Goal: Task Accomplishment & Management: Complete application form

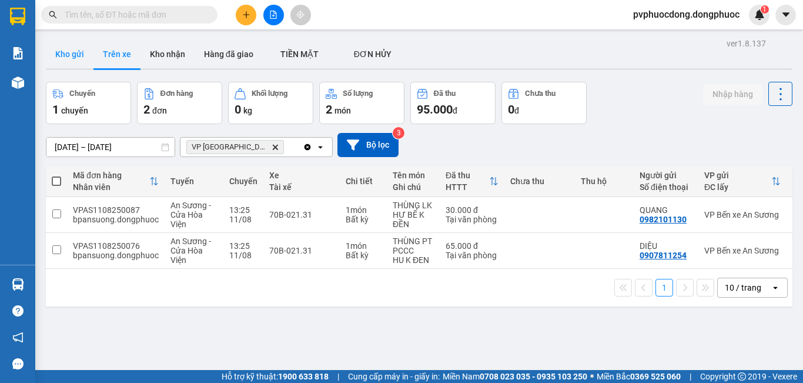
click at [73, 60] on button "Kho gửi" at bounding box center [70, 54] width 48 height 28
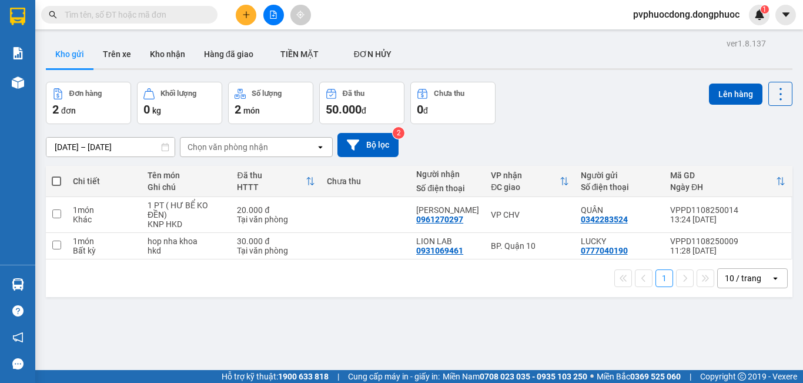
click at [191, 16] on input "text" at bounding box center [134, 14] width 139 height 13
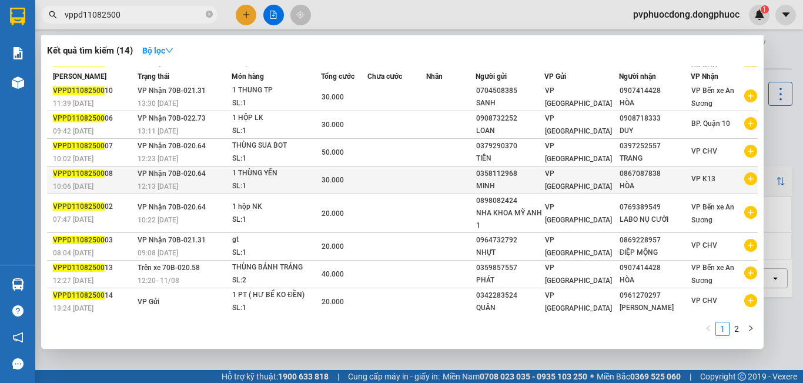
scroll to position [59, 0]
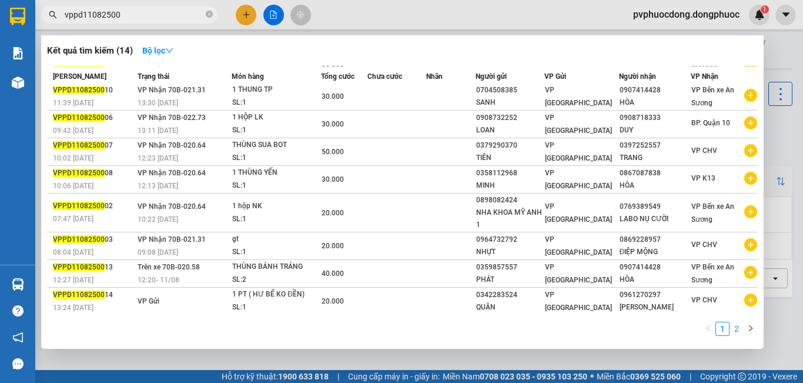
type input "vppd11082500"
click at [736, 328] on link "2" at bounding box center [736, 328] width 13 height 13
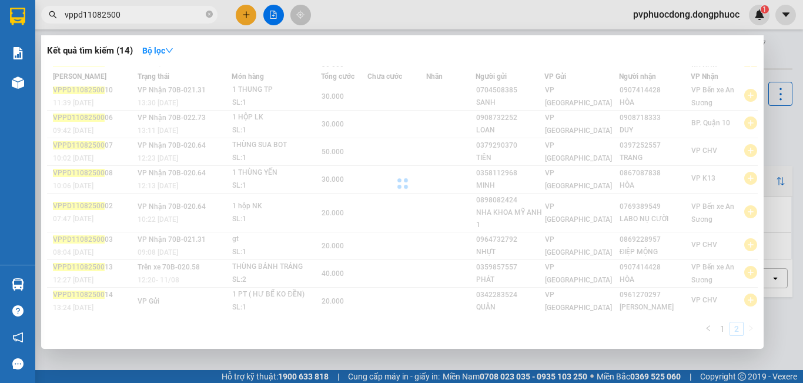
scroll to position [0, 0]
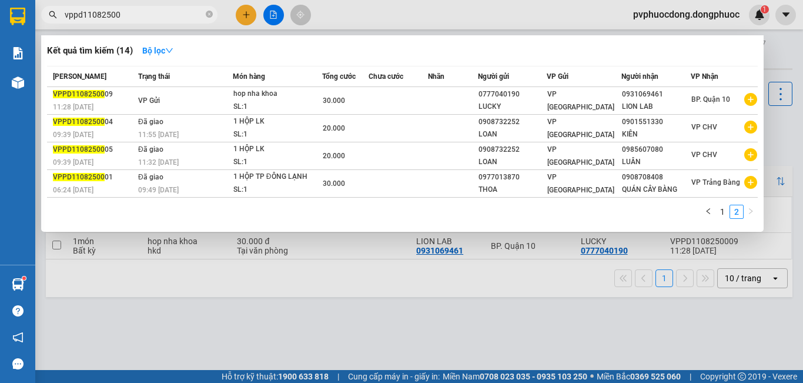
click at [223, 323] on div at bounding box center [401, 191] width 803 height 383
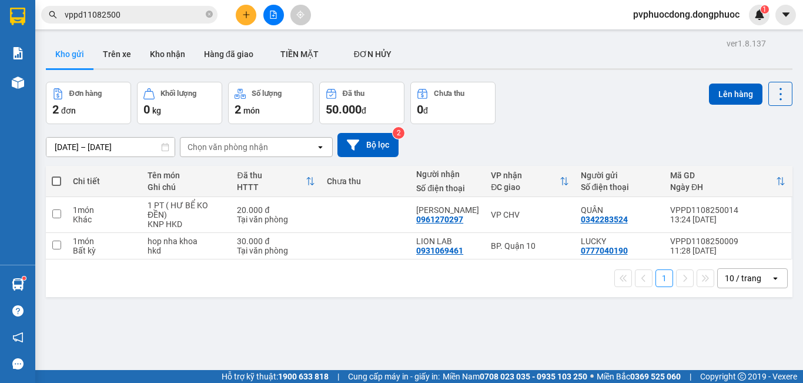
click at [144, 11] on input "vppd11082500" at bounding box center [134, 14] width 139 height 13
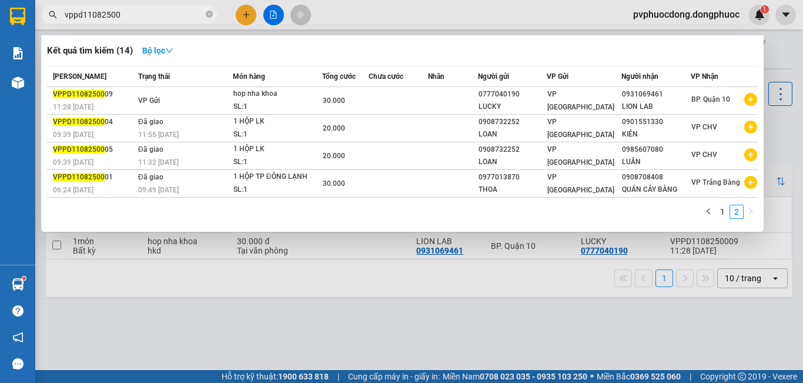
click at [277, 307] on div at bounding box center [401, 191] width 803 height 383
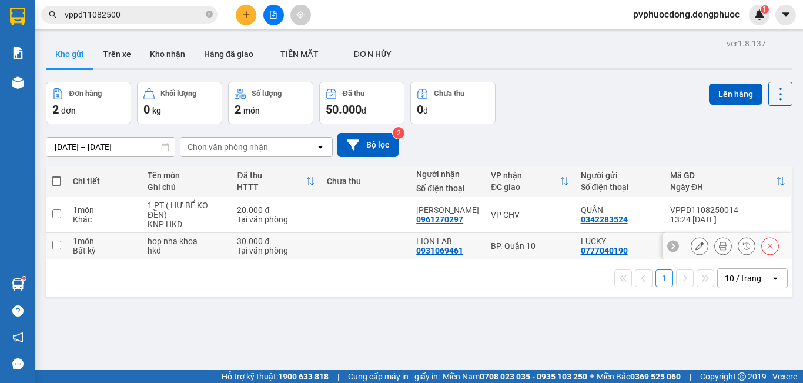
click at [232, 243] on td "30.000 đ Tại văn phòng" at bounding box center [275, 246] width 89 height 26
checkbox input "true"
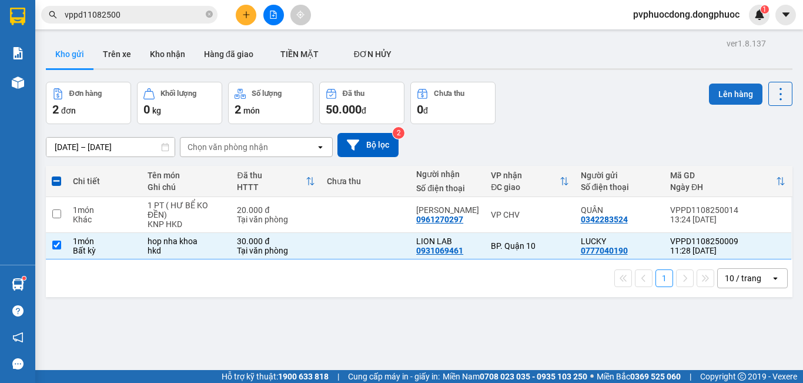
click at [720, 90] on button "Lên hàng" at bounding box center [735, 93] width 53 height 21
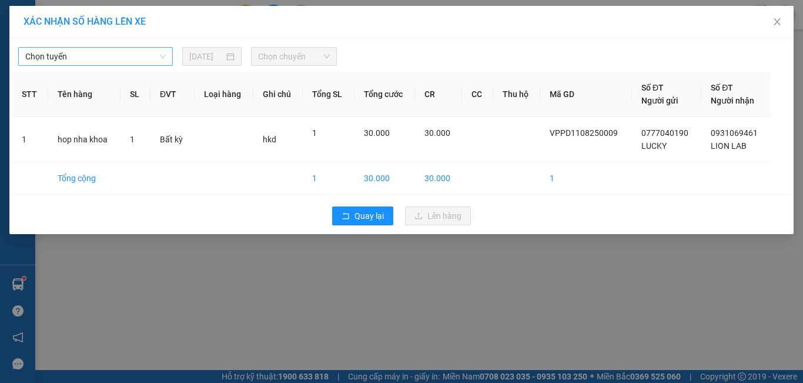
click at [163, 59] on span "Chọn tuyến" at bounding box center [95, 57] width 140 height 18
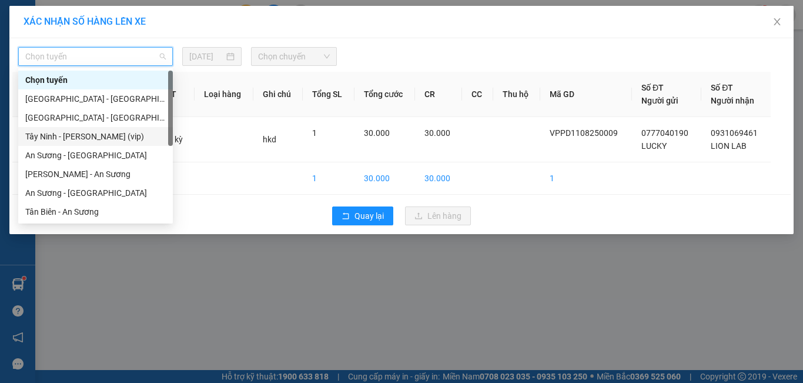
click at [110, 132] on div "Tây Ninh - [PERSON_NAME] (vip)" at bounding box center [95, 136] width 140 height 13
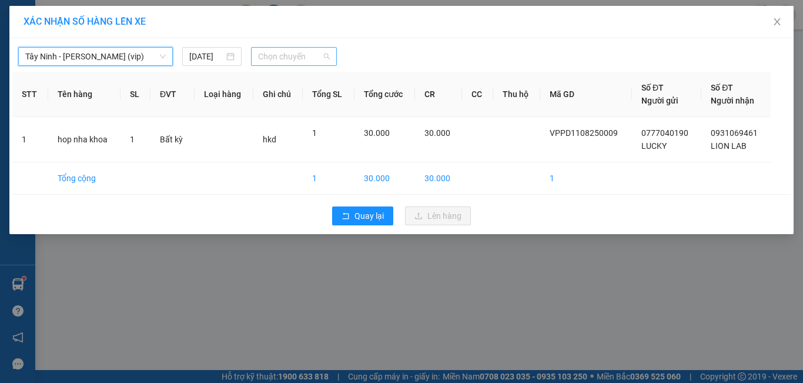
click at [273, 55] on span "Chọn chuyến" at bounding box center [294, 57] width 72 height 18
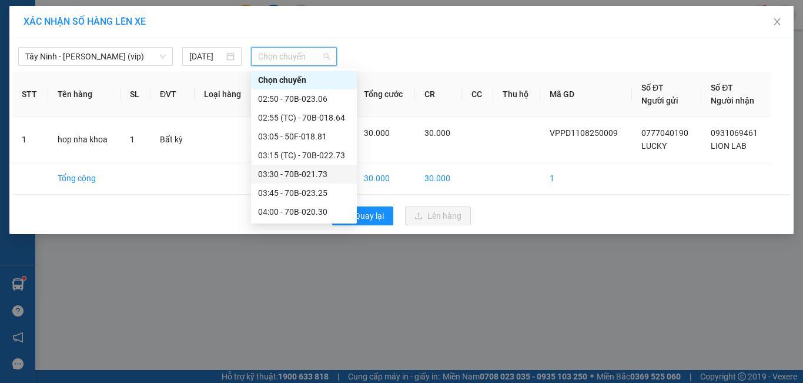
scroll to position [59, 0]
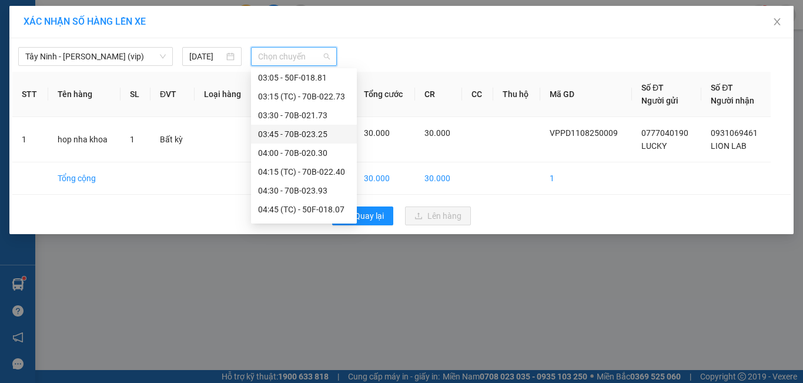
click at [330, 133] on div "03:45 - 70B-023.25" at bounding box center [304, 134] width 92 height 13
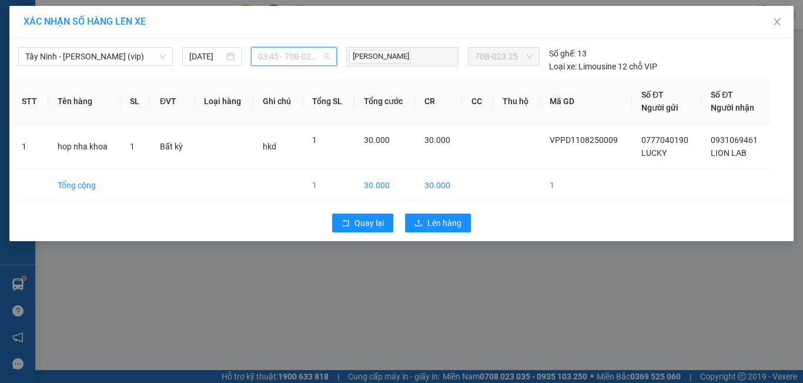
click at [332, 60] on div "03:45 - 70B-023.25" at bounding box center [294, 56] width 86 height 19
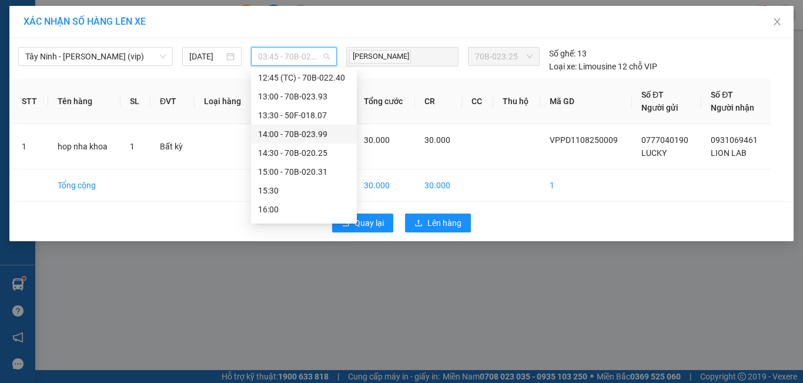
scroll to position [411, 0]
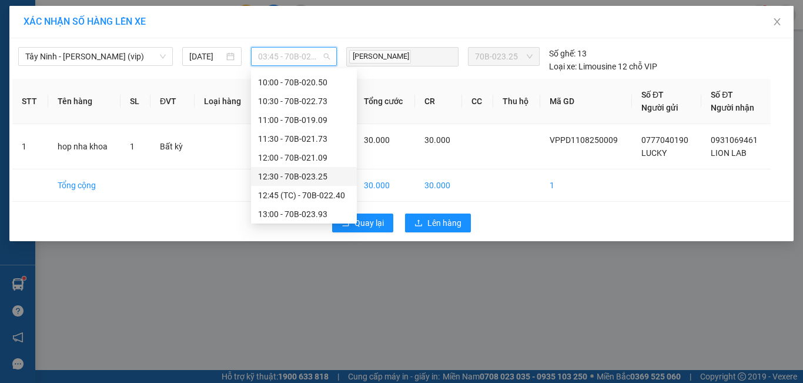
click at [326, 174] on div "12:30 - 70B-023.25" at bounding box center [304, 176] width 92 height 13
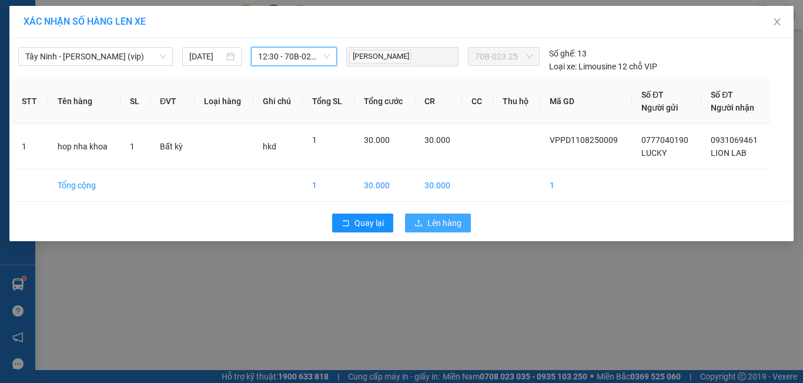
click at [451, 226] on span "Lên hàng" at bounding box center [444, 222] width 34 height 13
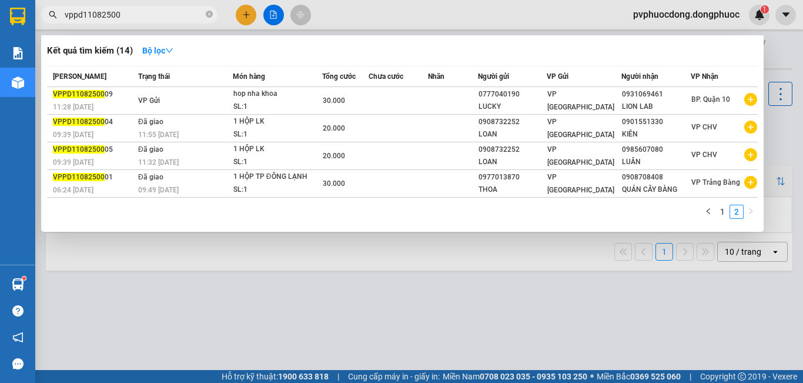
click at [140, 18] on input "vppd11082500" at bounding box center [134, 14] width 139 height 13
click at [717, 212] on link "1" at bounding box center [722, 211] width 13 height 13
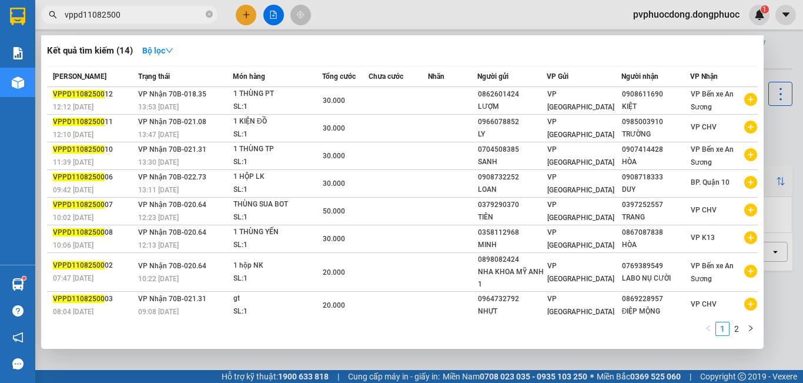
click at [282, 361] on div at bounding box center [401, 191] width 803 height 383
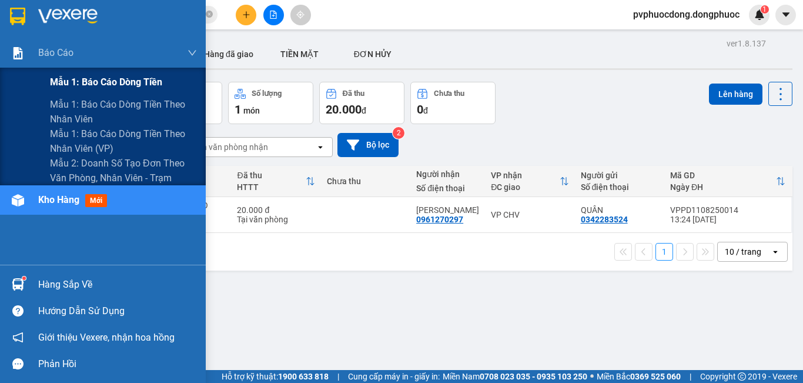
click at [63, 75] on span "Mẫu 1: Báo cáo dòng tiền" at bounding box center [106, 82] width 112 height 15
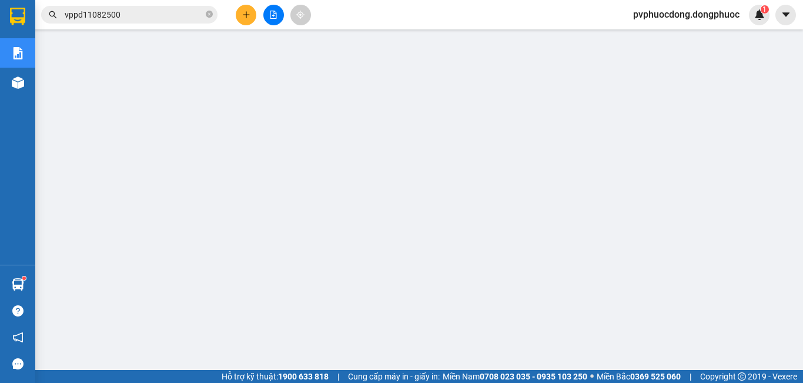
click at [235, 9] on div at bounding box center [273, 15] width 88 height 21
click at [244, 14] on icon "plus" at bounding box center [246, 15] width 8 height 8
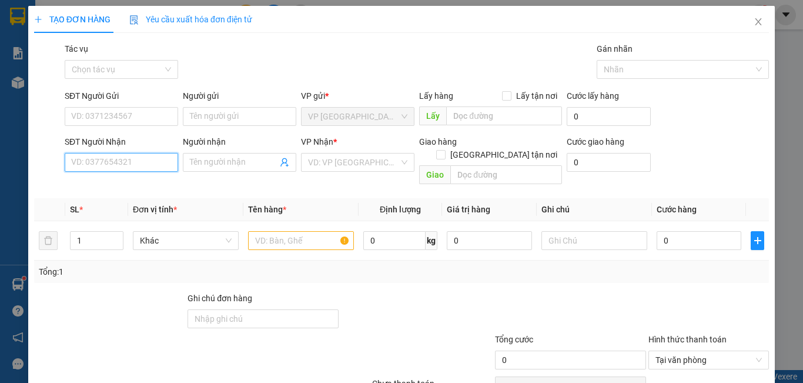
click at [145, 160] on input "SĐT Người Nhận" at bounding box center [121, 162] width 113 height 19
click at [143, 179] on div "0979391859 - PHONG" at bounding box center [120, 185] width 98 height 13
type input "0979391859"
type input "PHONG"
type input "20.000"
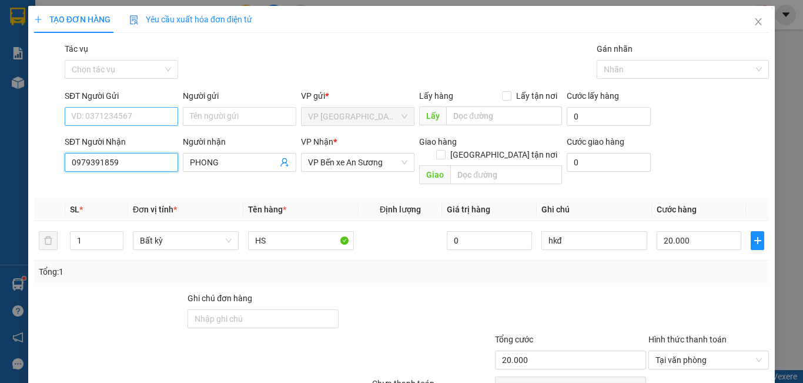
type input "0979391859"
click at [147, 119] on input "SĐT Người Gửi" at bounding box center [121, 116] width 113 height 19
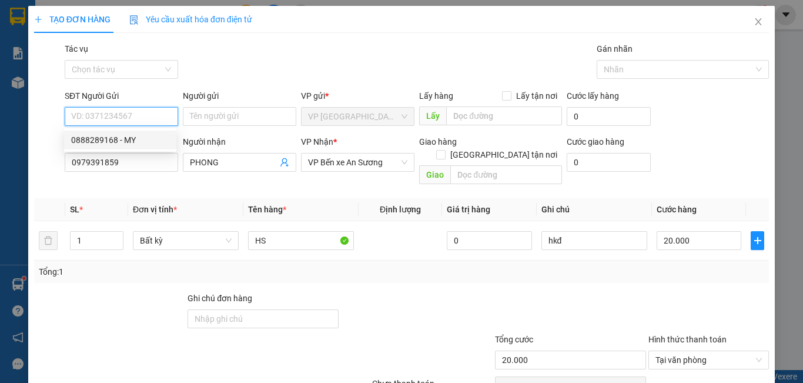
click at [148, 135] on div "0888289168 - MY" at bounding box center [120, 139] width 98 height 13
type input "0888289168"
type input "MY"
click at [119, 239] on span "Decrease Value" at bounding box center [116, 244] width 13 height 11
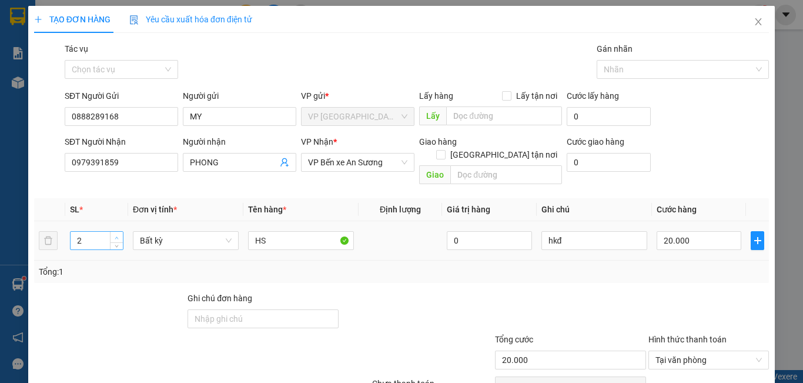
click at [113, 234] on span "up" at bounding box center [116, 237] width 7 height 7
type input "5"
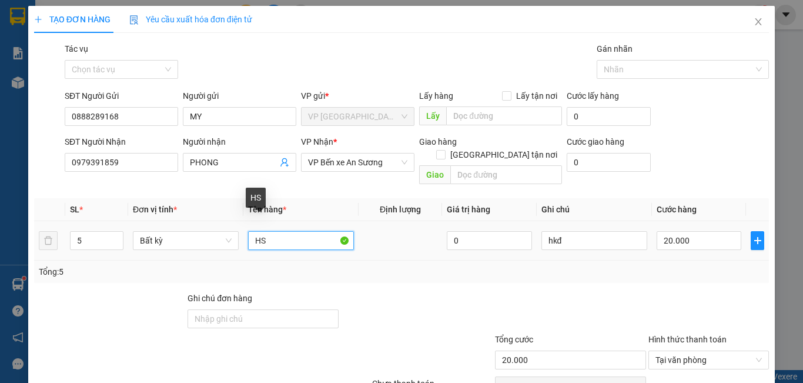
drag, startPoint x: 274, startPoint y: 227, endPoint x: 234, endPoint y: 240, distance: 41.8
click at [234, 239] on tr "5 Bất kỳ HS 0 hkđ 20.000" at bounding box center [401, 240] width 734 height 39
type input "0"
type input "4 CÂY VẢI + 1 KIỆN VẢI"
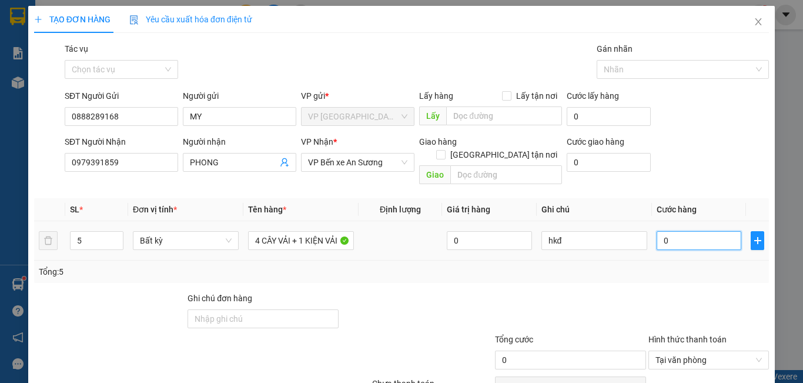
click at [692, 231] on input "0" at bounding box center [698, 240] width 85 height 19
type input "1"
type input "17"
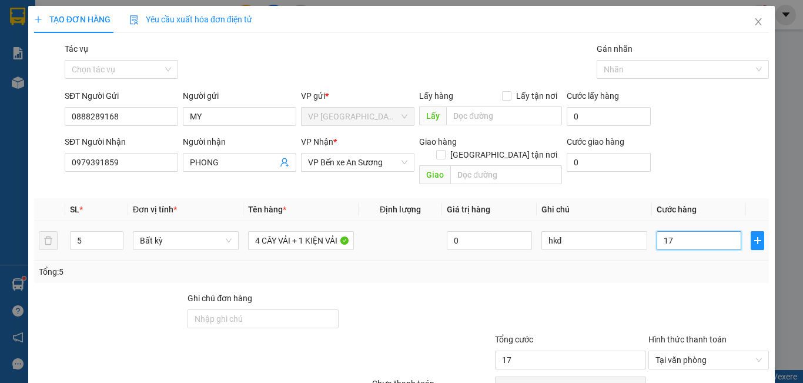
type input "170"
type input "170.000"
click at [525, 291] on div at bounding box center [570, 311] width 153 height 41
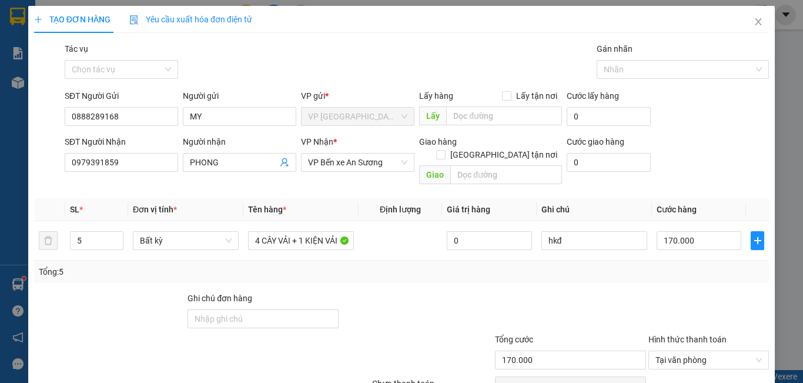
scroll to position [52, 0]
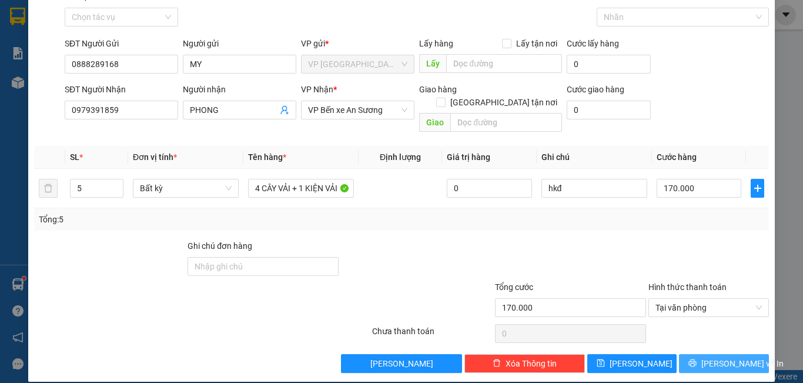
click at [714, 357] on span "[PERSON_NAME] và In" at bounding box center [742, 363] width 82 height 13
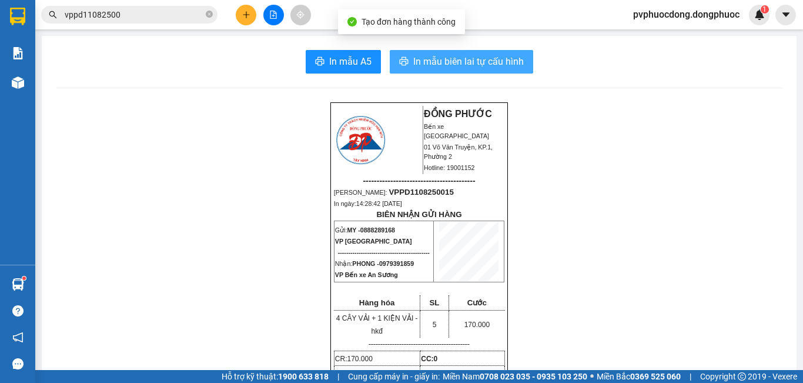
click at [426, 65] on span "In mẫu biên lai tự cấu hình" at bounding box center [468, 61] width 110 height 15
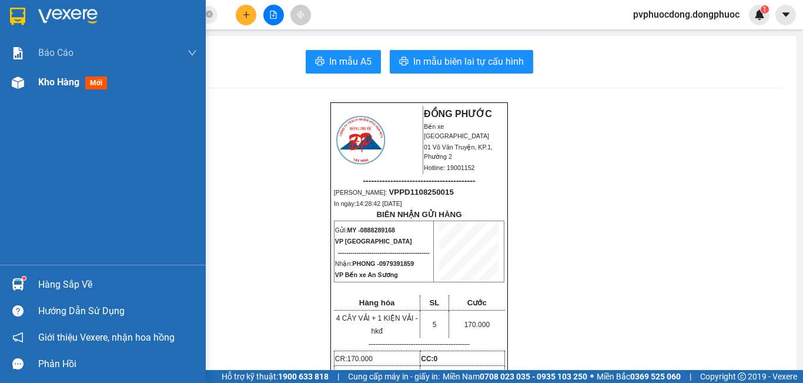
click at [21, 81] on img at bounding box center [18, 82] width 12 height 12
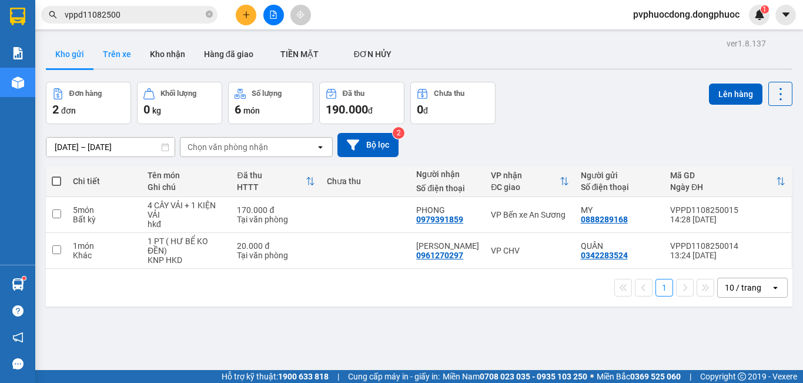
click at [133, 57] on button "Trên xe" at bounding box center [116, 54] width 47 height 28
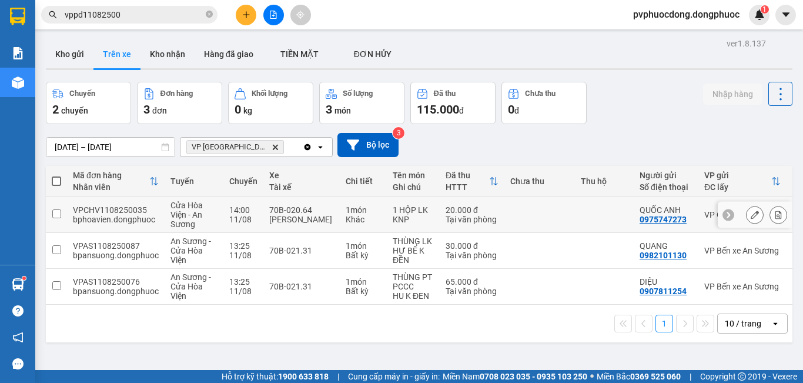
click at [779, 217] on div at bounding box center [754, 215] width 74 height 26
click at [773, 216] on button at bounding box center [778, 214] width 16 height 21
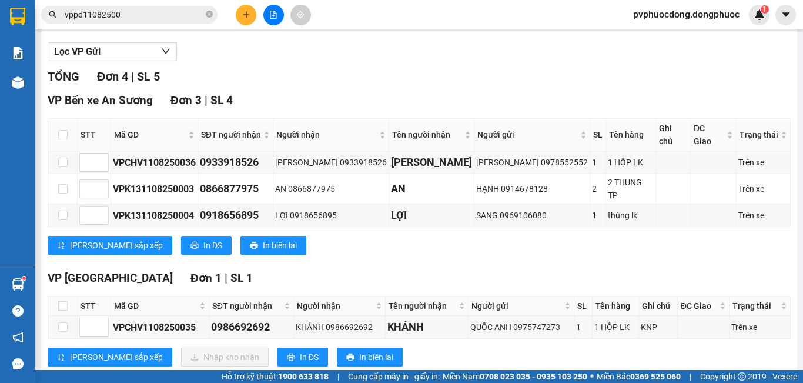
scroll to position [137, 0]
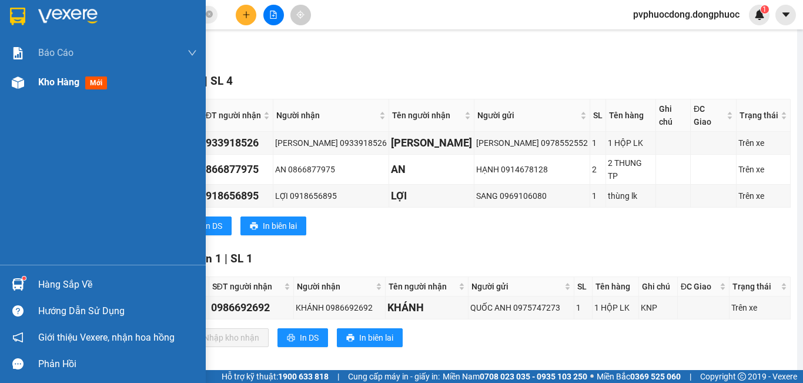
click at [33, 92] on div "Kho hàng mới" at bounding box center [103, 82] width 206 height 29
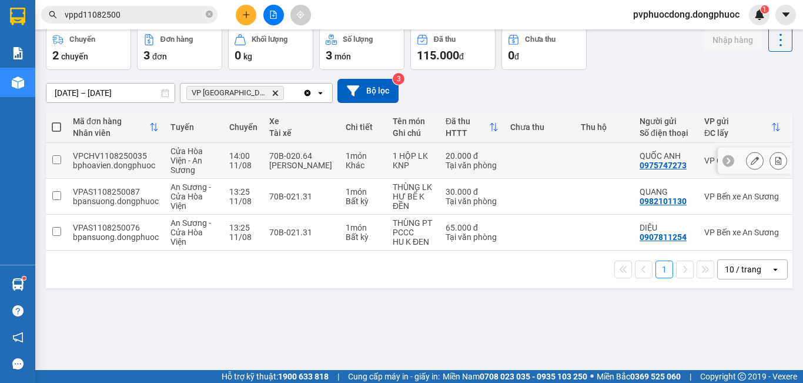
click at [333, 146] on td "70B-020.64 [PERSON_NAME]" at bounding box center [301, 161] width 76 height 36
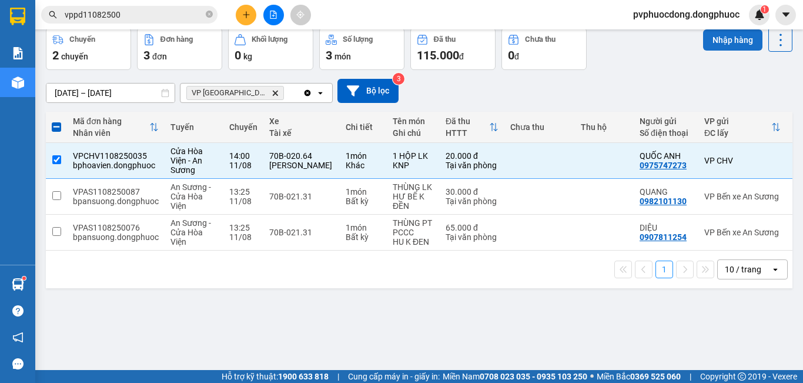
click at [743, 42] on button "Nhập hàng" at bounding box center [732, 39] width 59 height 21
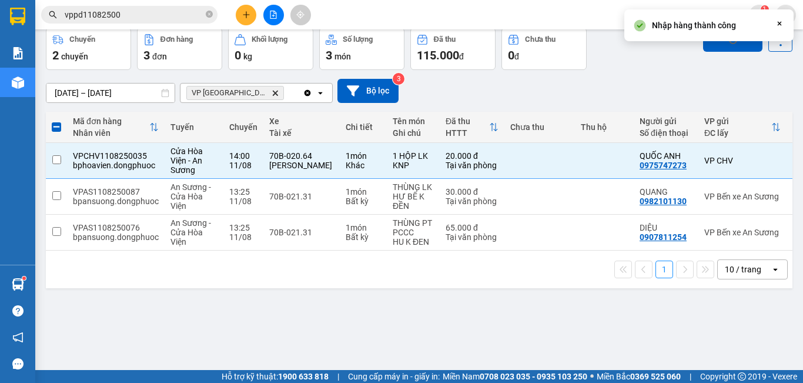
checkbox input "false"
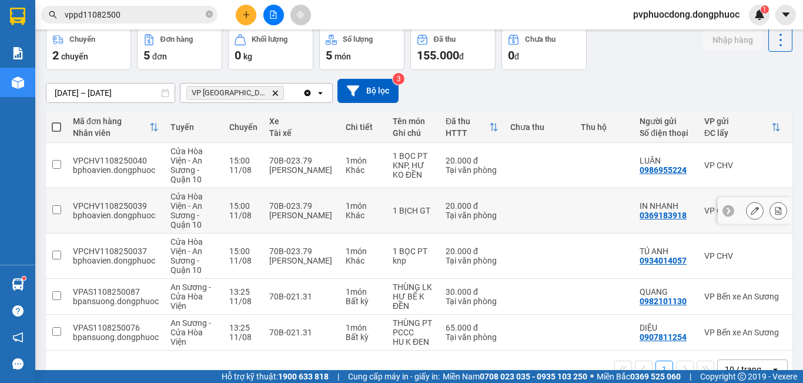
click at [775, 209] on icon at bounding box center [778, 210] width 6 height 8
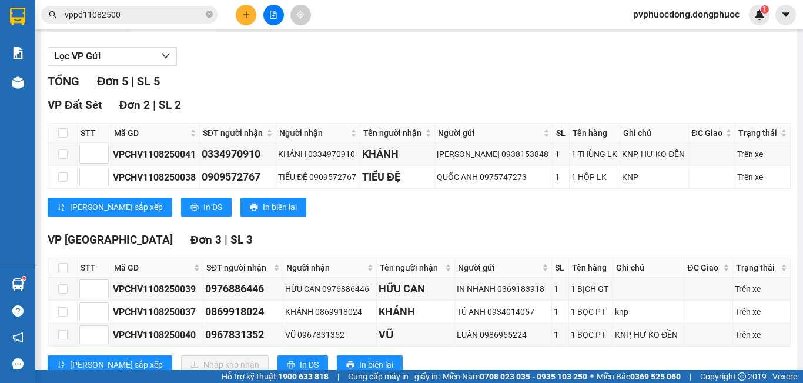
scroll to position [160, 0]
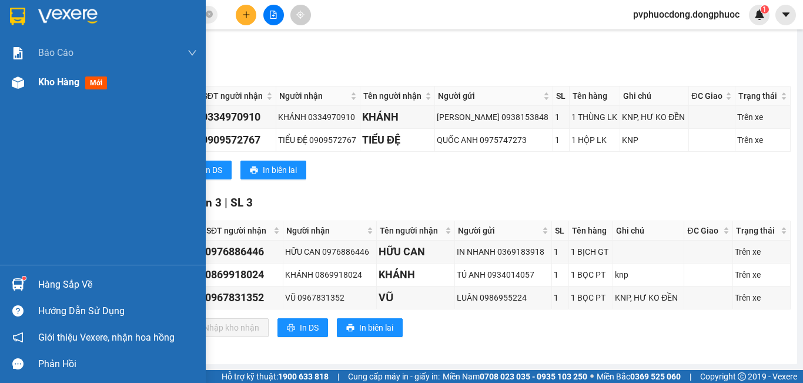
click at [25, 72] on div at bounding box center [18, 82] width 21 height 21
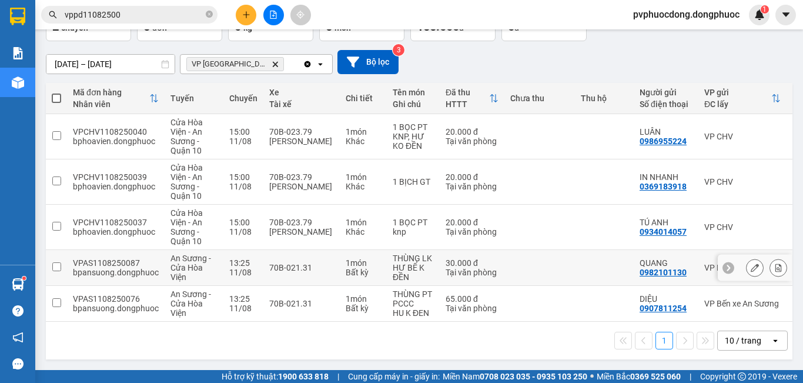
scroll to position [88, 0]
click at [366, 267] on div "Bất kỳ" at bounding box center [362, 271] width 35 height 9
checkbox input "true"
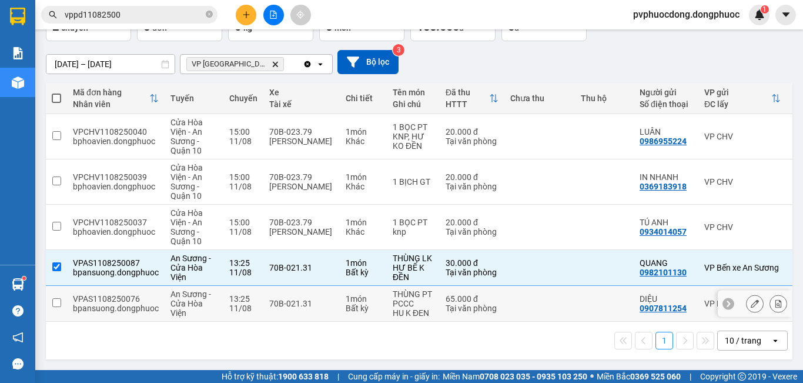
click at [368, 296] on div "1 món" at bounding box center [362, 298] width 35 height 9
checkbox input "true"
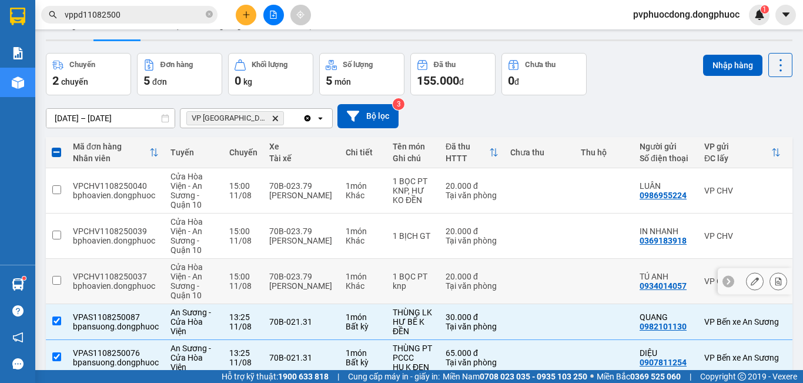
scroll to position [0, 0]
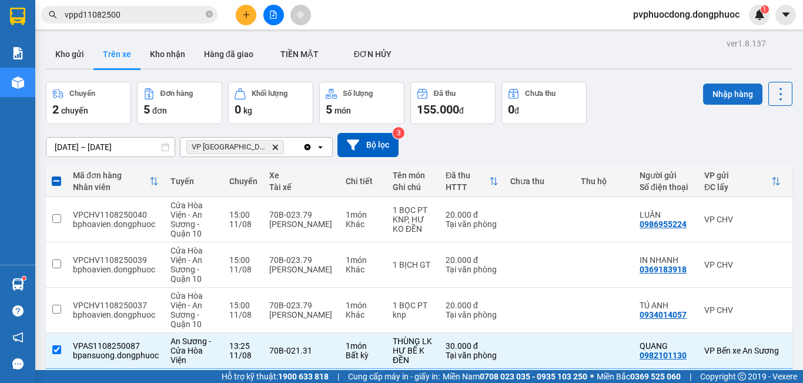
click at [730, 89] on button "Nhập hàng" at bounding box center [732, 93] width 59 height 21
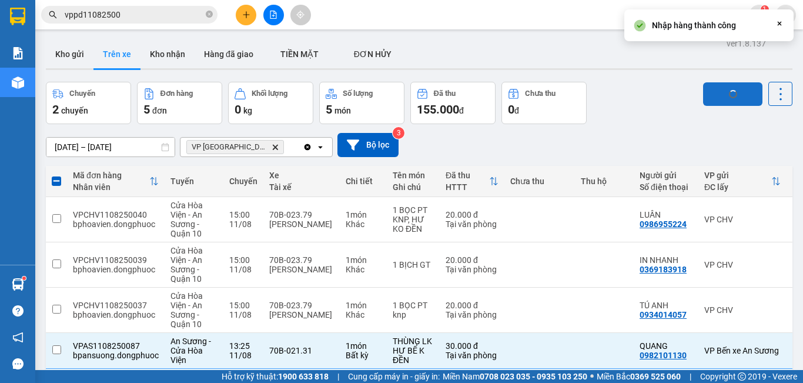
checkbox input "false"
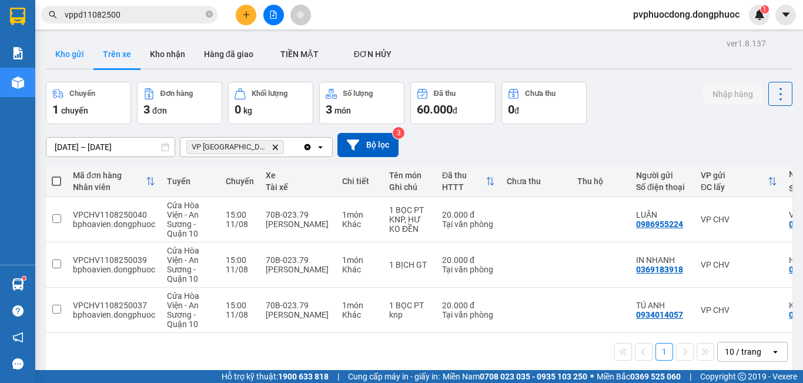
click at [78, 53] on button "Kho gửi" at bounding box center [70, 54] width 48 height 28
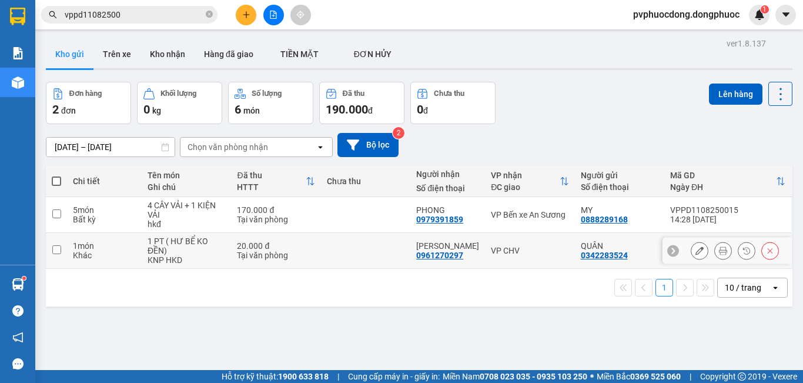
click at [261, 259] on div "Tại văn phòng" at bounding box center [276, 254] width 78 height 9
checkbox input "true"
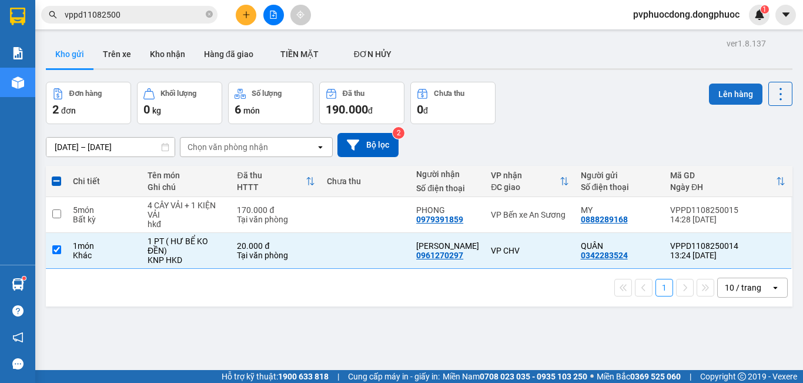
click at [735, 89] on button "Lên hàng" at bounding box center [735, 93] width 53 height 21
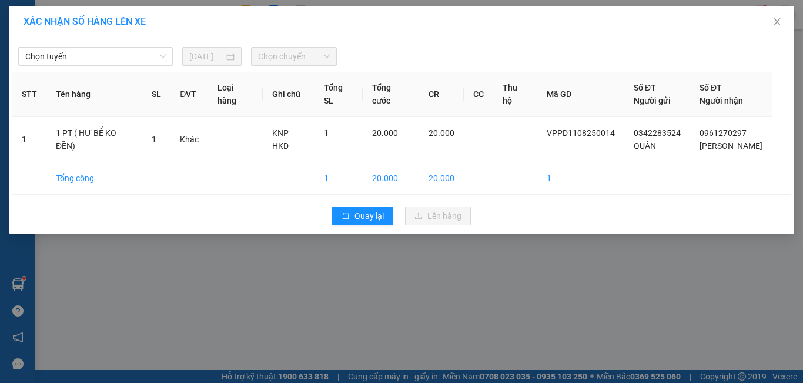
click at [93, 66] on div "Chọn tuyến [DATE] Chọn chuyến STT Tên hàng SL ĐVT Loại hàng Ghi chú Tổng SL Tổn…" at bounding box center [401, 136] width 784 height 196
click at [105, 55] on span "Chọn tuyến" at bounding box center [95, 57] width 140 height 18
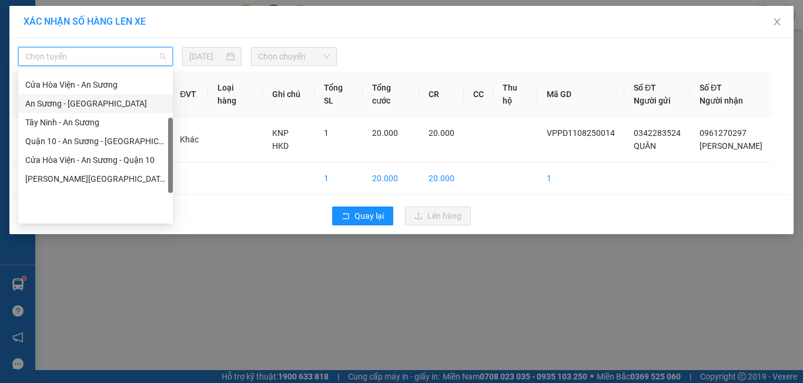
scroll to position [47, 0]
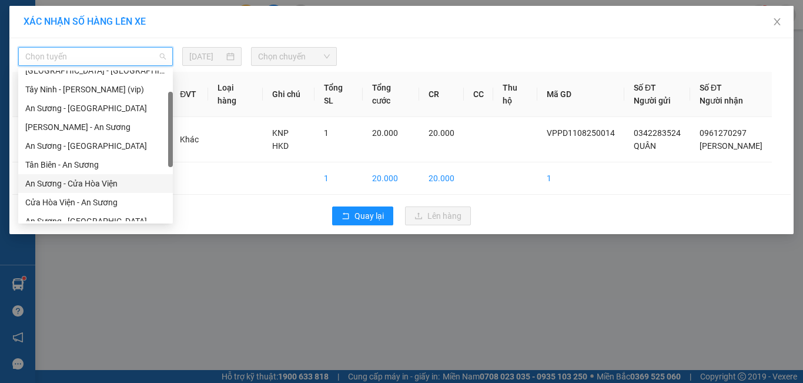
click at [84, 177] on div "An Sương - Cửa Hòa Viện" at bounding box center [95, 183] width 140 height 13
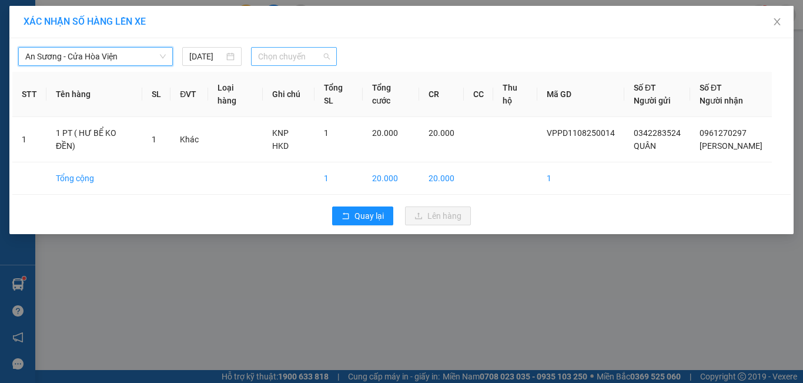
click at [274, 58] on span "Chọn chuyến" at bounding box center [294, 57] width 72 height 18
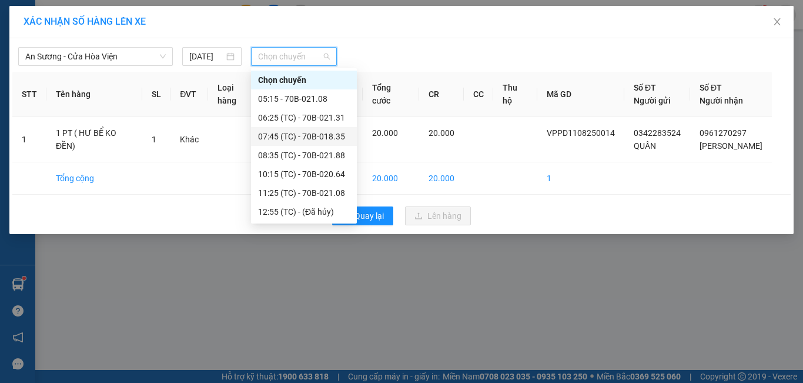
scroll to position [118, 0]
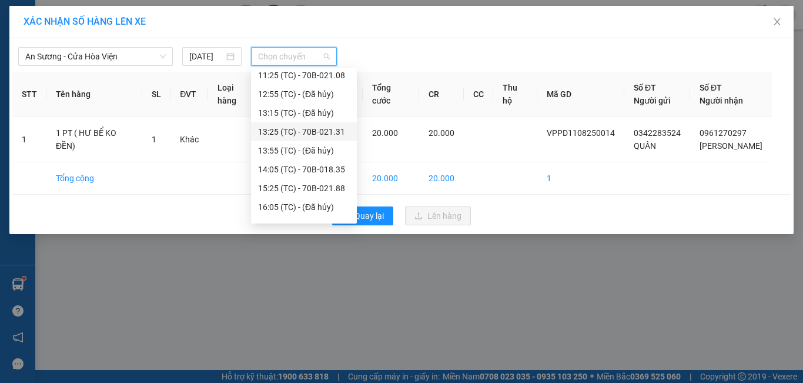
click at [319, 125] on div "13:25 (TC) - 70B-021.31" at bounding box center [304, 131] width 92 height 13
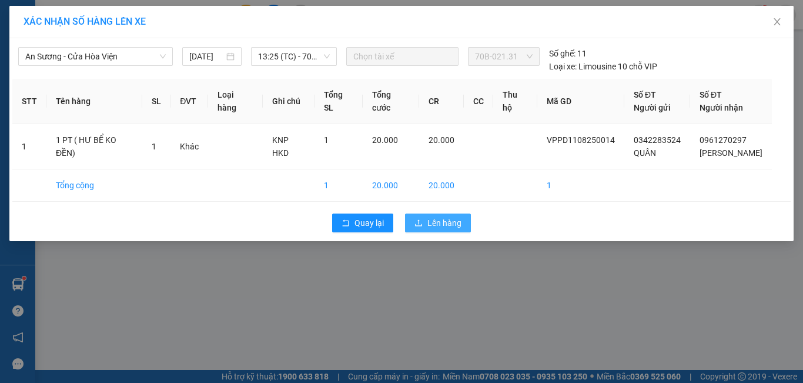
click at [435, 218] on span "Lên hàng" at bounding box center [444, 222] width 34 height 13
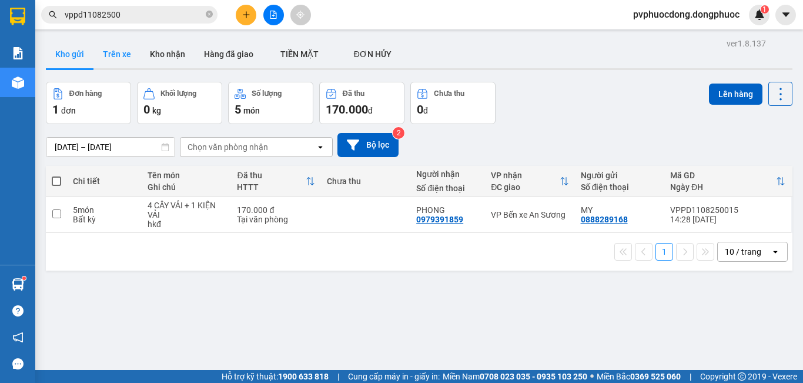
click at [101, 52] on button "Trên xe" at bounding box center [116, 54] width 47 height 28
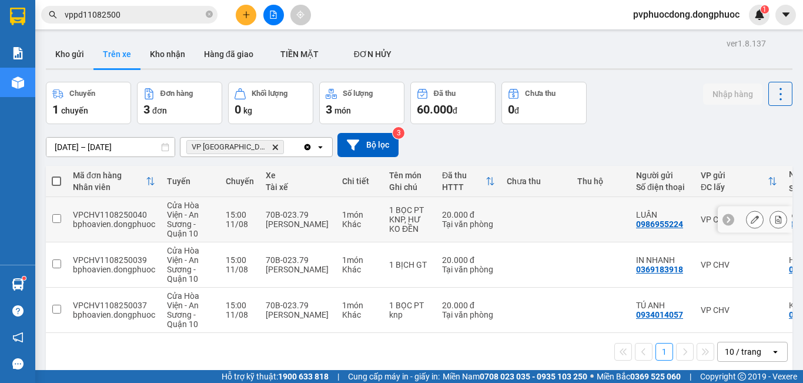
click at [301, 216] on div "70B-023.79" at bounding box center [298, 214] width 65 height 9
checkbox input "true"
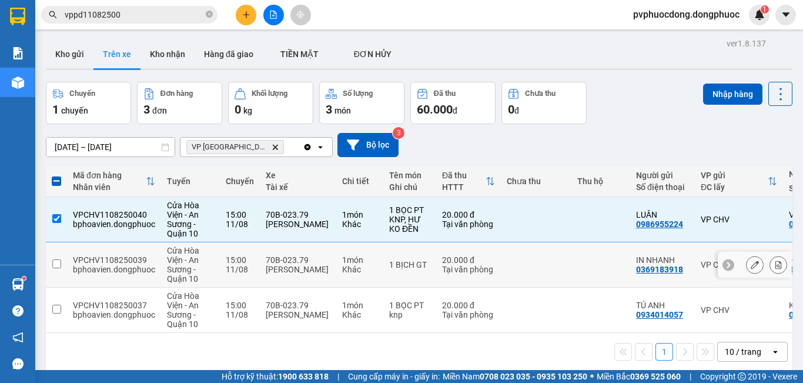
click at [300, 249] on td "70B-023.79 [PERSON_NAME]" at bounding box center [298, 264] width 76 height 45
checkbox input "true"
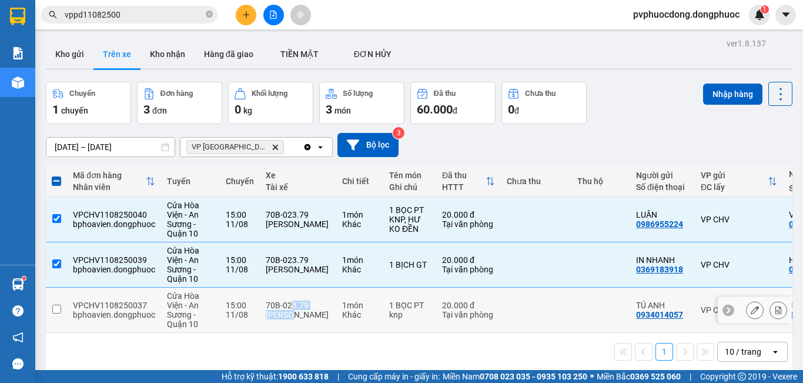
drag, startPoint x: 291, startPoint y: 308, endPoint x: 292, endPoint y: 299, distance: 8.9
click at [291, 307] on div "70B-023.79 [PERSON_NAME]" at bounding box center [298, 309] width 65 height 19
checkbox input "true"
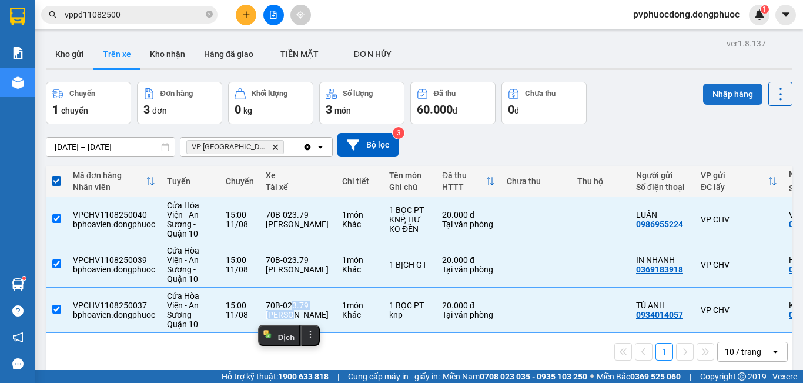
click at [734, 86] on button "Nhập hàng" at bounding box center [732, 93] width 59 height 21
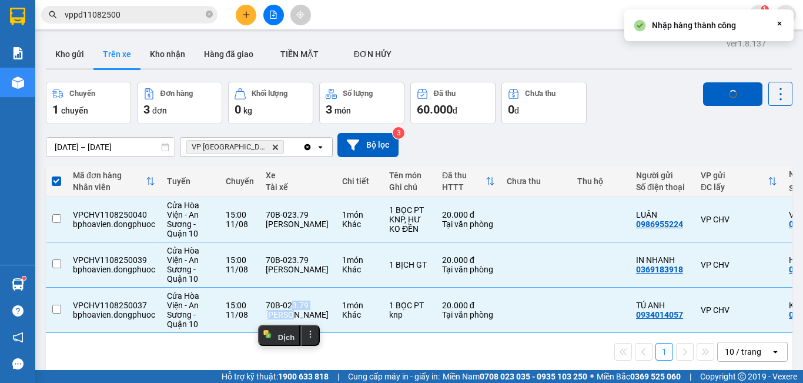
checkbox input "false"
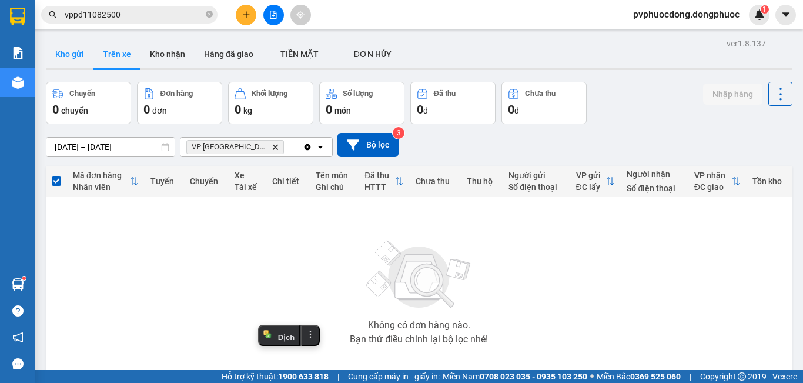
click at [68, 60] on button "Kho gửi" at bounding box center [70, 54] width 48 height 28
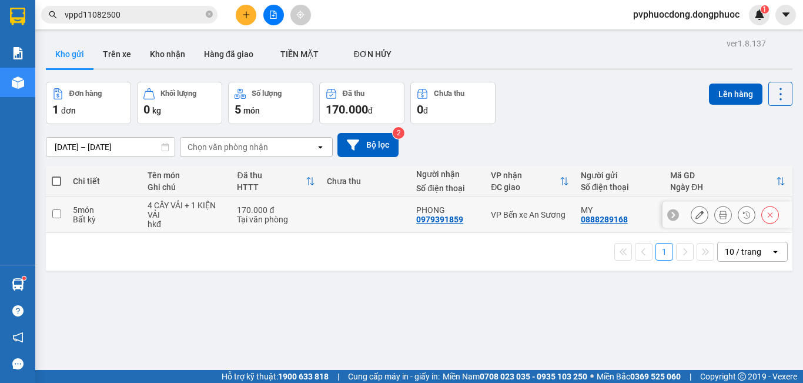
click at [94, 218] on div "Bất kỳ" at bounding box center [104, 218] width 63 height 9
checkbox input "true"
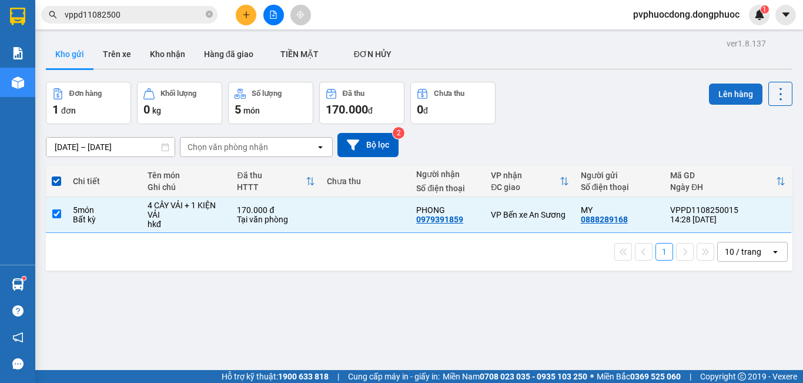
click at [720, 89] on button "Lên hàng" at bounding box center [735, 93] width 53 height 21
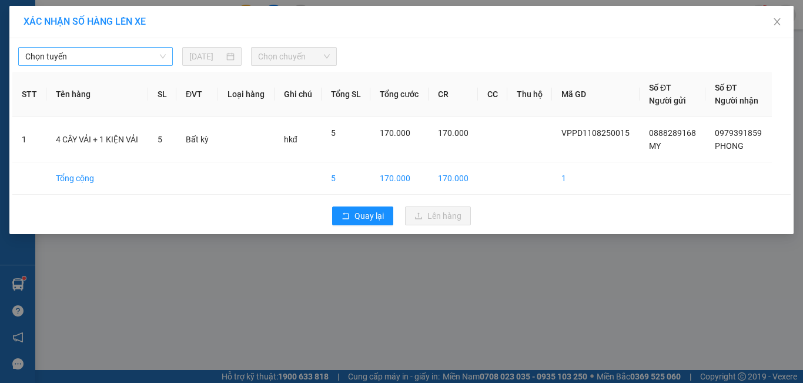
click at [149, 64] on span "Chọn tuyến" at bounding box center [95, 57] width 140 height 18
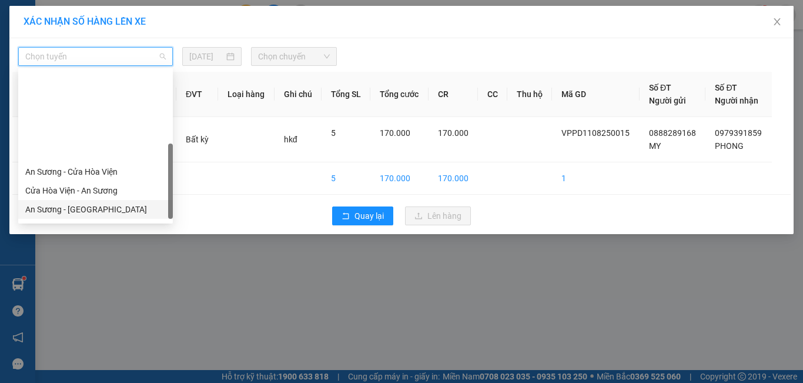
scroll to position [165, 0]
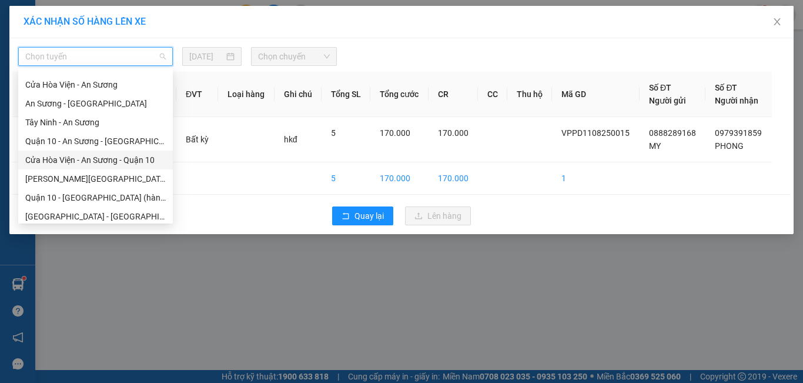
click at [87, 164] on div "Cửa Hòa Viện - An Sương - Quận 10" at bounding box center [95, 159] width 140 height 13
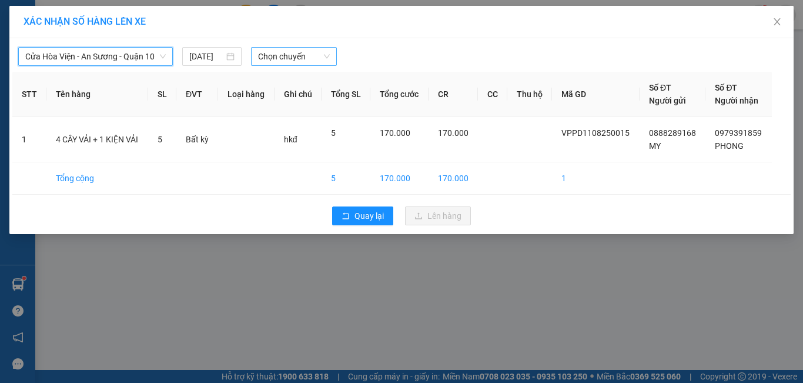
click at [296, 59] on span "Chọn chuyến" at bounding box center [294, 57] width 72 height 18
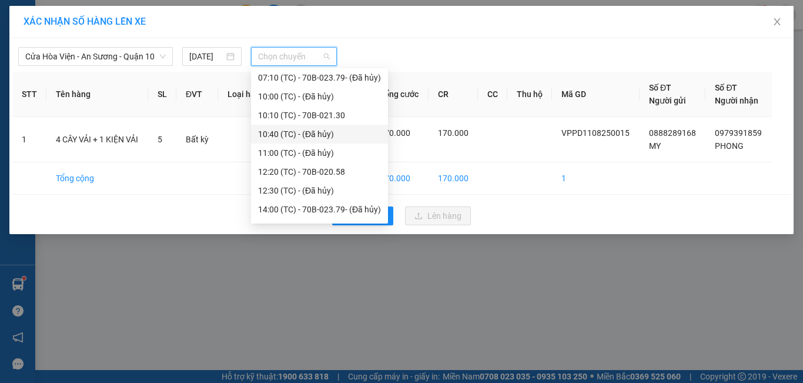
scroll to position [94, 0]
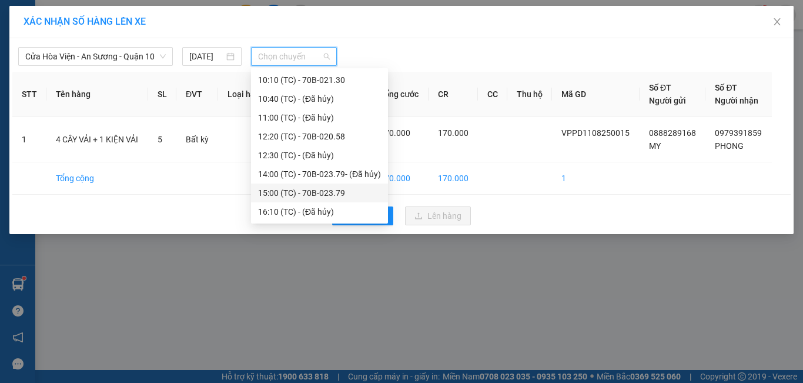
click at [340, 190] on div "15:00 (TC) - 70B-023.79" at bounding box center [319, 192] width 123 height 13
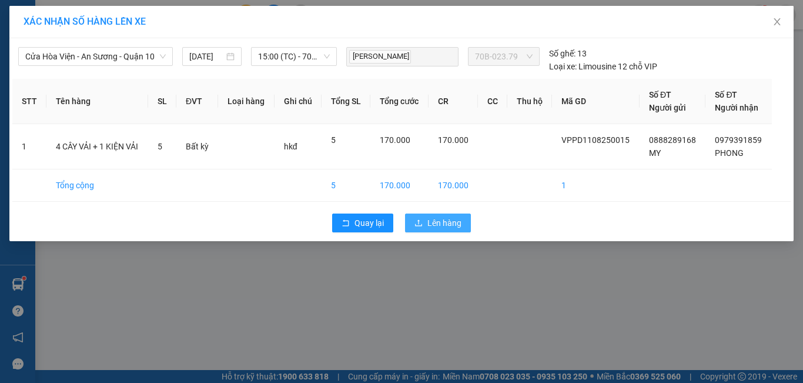
click at [442, 220] on span "Lên hàng" at bounding box center [444, 222] width 34 height 13
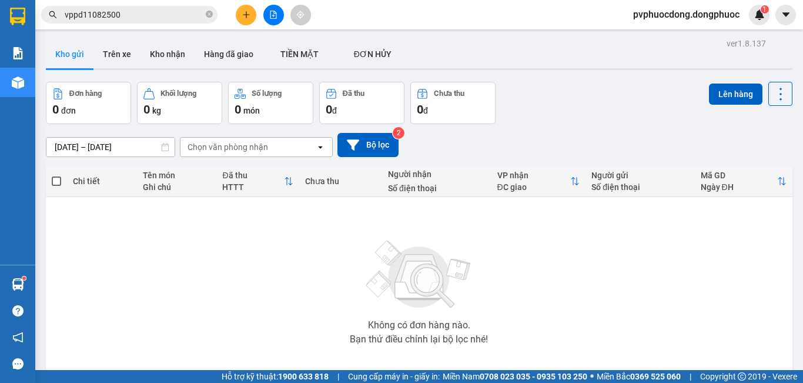
click at [210, 271] on div "Không có đơn hàng nào. Bạn thử điều chỉnh lại bộ lọc nhé!" at bounding box center [419, 288] width 734 height 176
click at [112, 53] on button "Trên xe" at bounding box center [116, 54] width 47 height 28
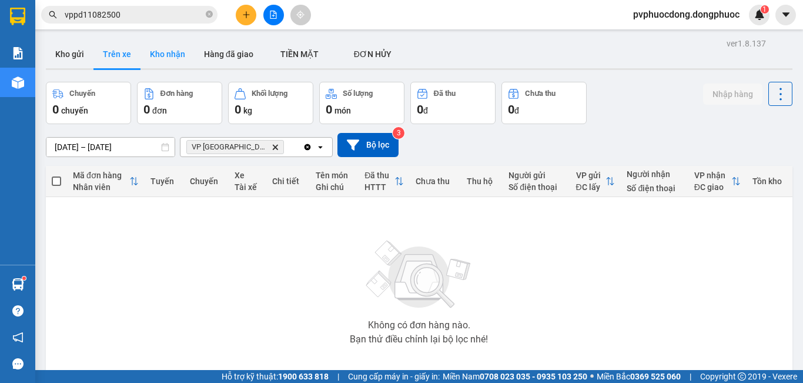
click at [182, 46] on button "Kho nhận" at bounding box center [167, 54] width 54 height 28
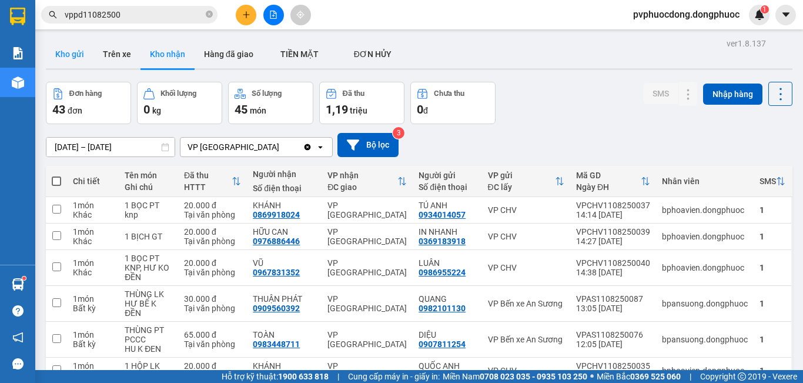
click at [85, 52] on button "Kho gửi" at bounding box center [70, 54] width 48 height 28
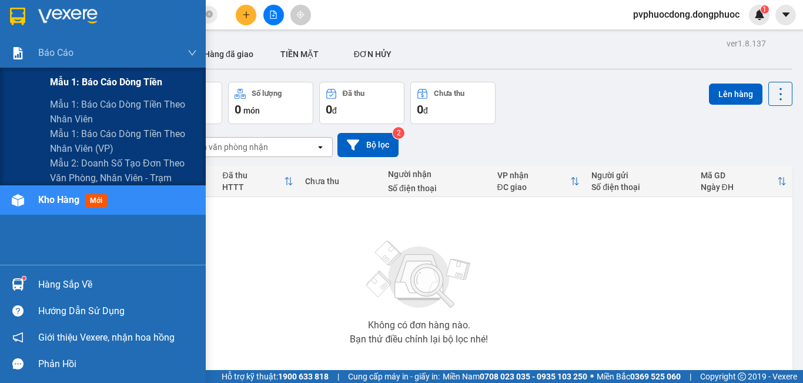
click at [93, 76] on span "Mẫu 1: Báo cáo dòng tiền" at bounding box center [106, 82] width 112 height 15
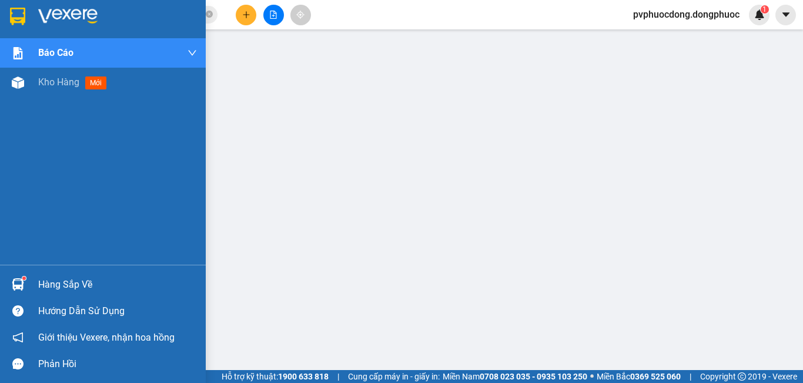
click at [12, 283] on img at bounding box center [18, 284] width 12 height 12
click at [19, 82] on img at bounding box center [18, 82] width 12 height 12
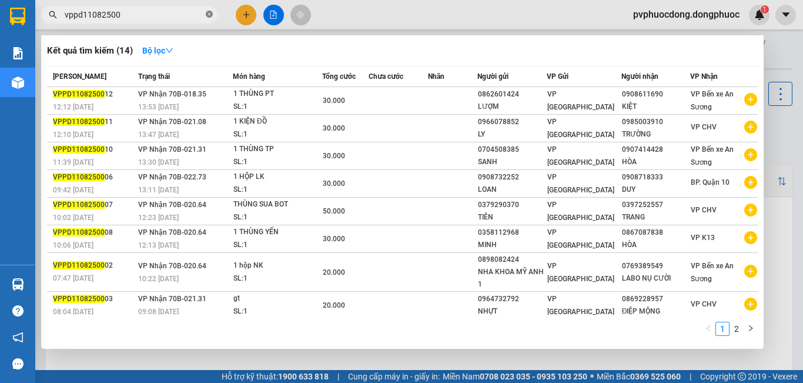
click at [209, 14] on icon "close-circle" at bounding box center [209, 14] width 7 height 7
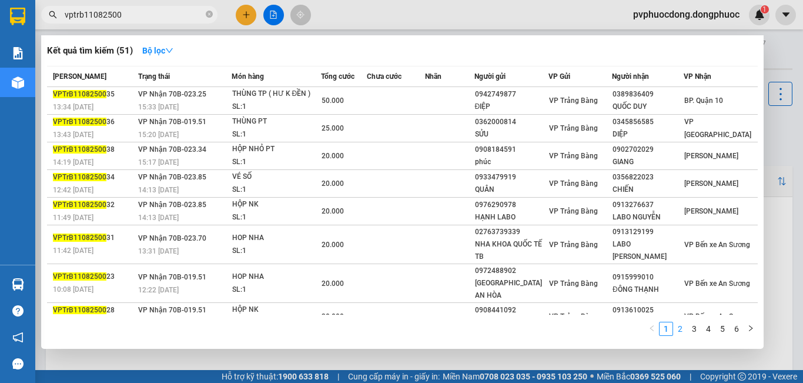
type input "vptrb11082500"
click at [296, 354] on div at bounding box center [401, 191] width 803 height 383
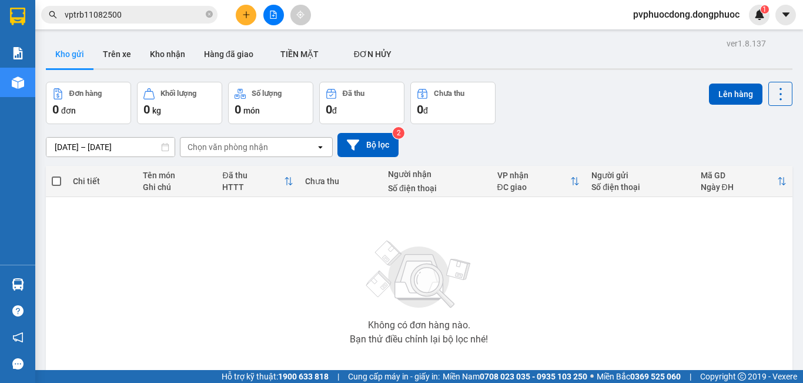
click at [129, 11] on input "vptrb11082500" at bounding box center [134, 14] width 139 height 13
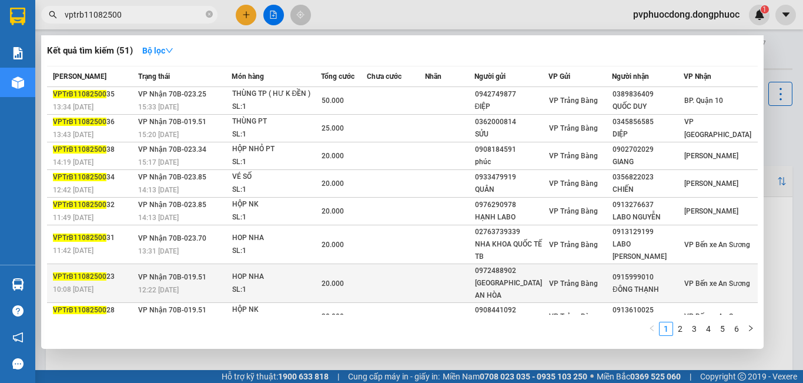
scroll to position [60, 0]
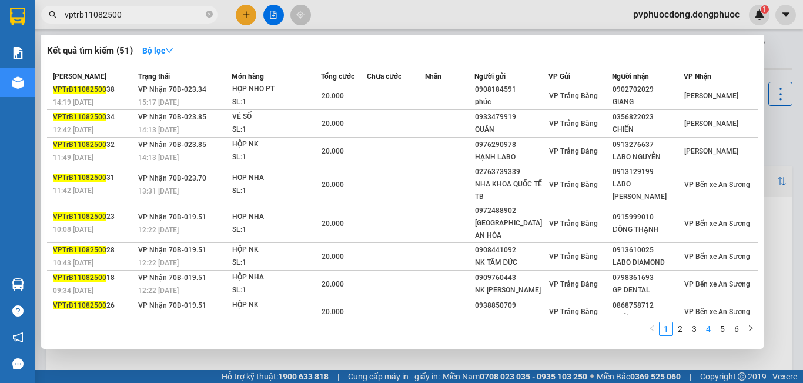
click at [709, 327] on link "4" at bounding box center [708, 328] width 13 height 13
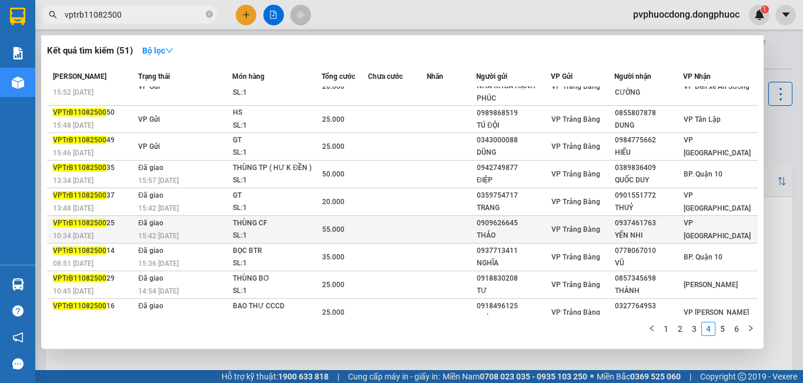
scroll to position [0, 0]
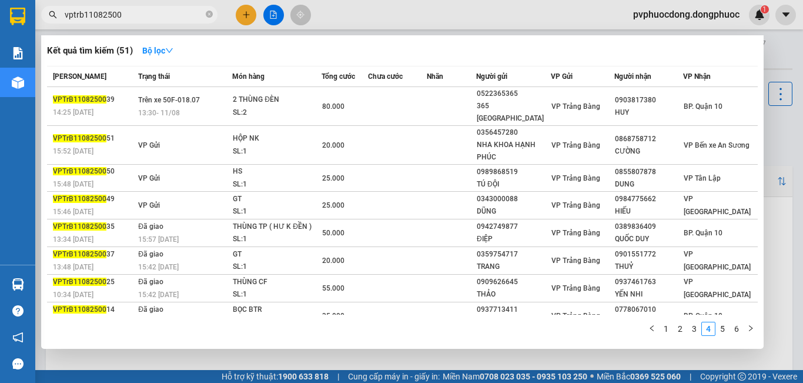
click at [401, 363] on div at bounding box center [401, 191] width 803 height 383
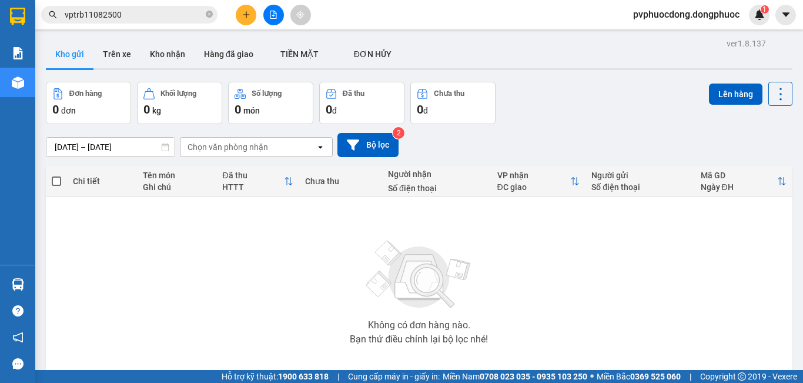
click at [240, 17] on button at bounding box center [246, 15] width 21 height 21
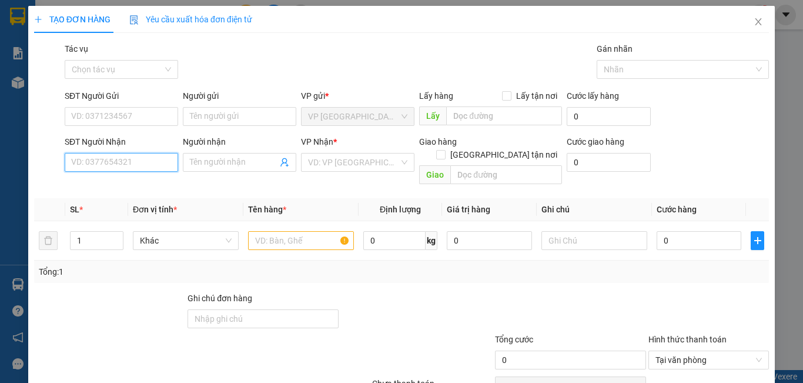
click at [156, 166] on input "SĐT Người Nhận" at bounding box center [121, 162] width 113 height 19
type input "0969575757"
click at [149, 183] on div "0969575757 - TÂM" at bounding box center [120, 185] width 98 height 13
type input "TÂM"
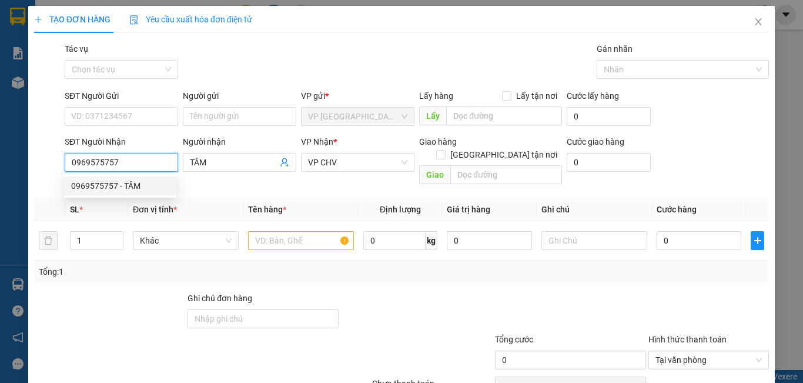
type input "20.000"
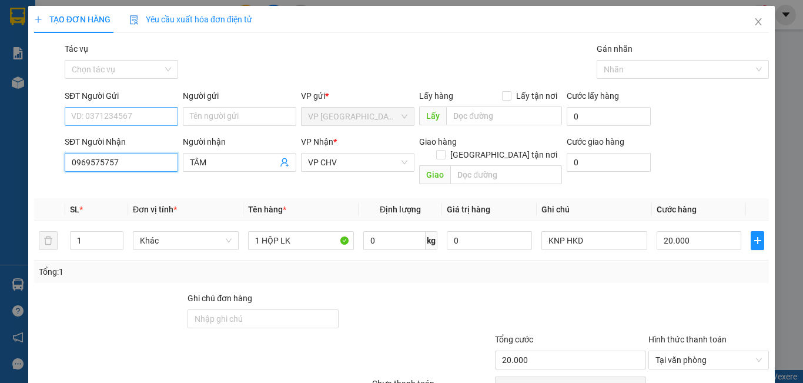
type input "0969575757"
click at [133, 124] on input "SĐT Người Gửi" at bounding box center [121, 116] width 113 height 19
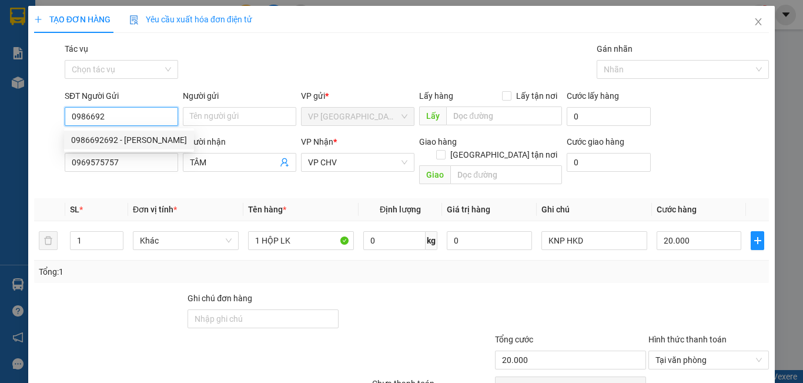
click at [143, 136] on div "0986692692 - [PERSON_NAME]" at bounding box center [129, 139] width 116 height 13
type input "0986692692"
type input "KHÁNH"
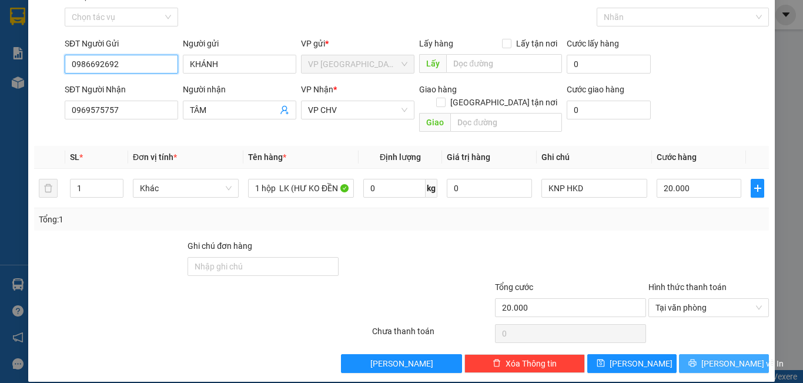
type input "0986692692"
click at [734, 357] on span "[PERSON_NAME] và In" at bounding box center [742, 363] width 82 height 13
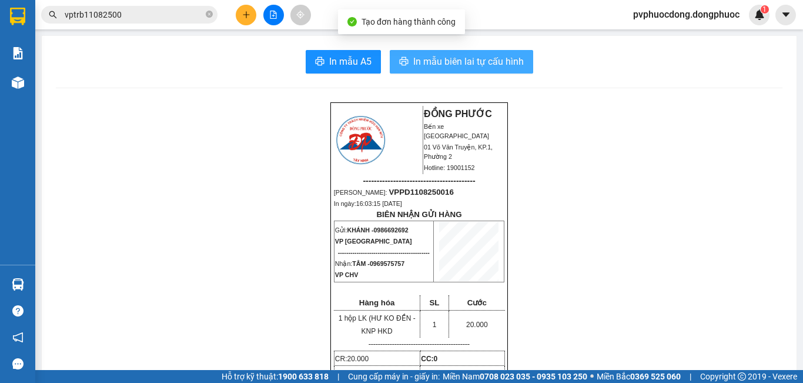
click at [414, 60] on span "In mẫu biên lai tự cấu hình" at bounding box center [468, 61] width 110 height 15
click at [418, 57] on span "In mẫu biên lai tự cấu hình" at bounding box center [468, 61] width 110 height 15
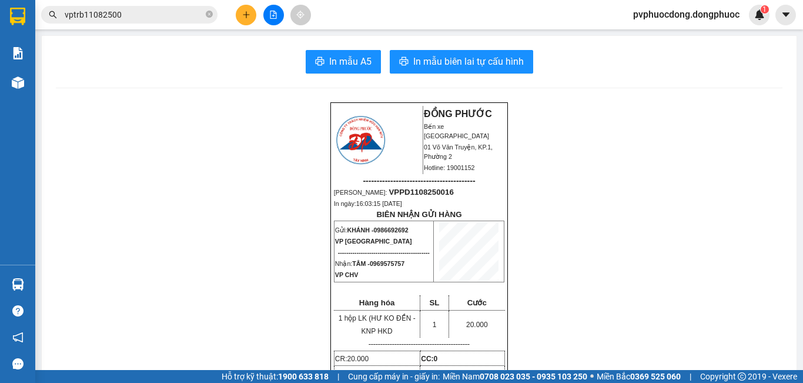
click at [249, 16] on icon "plus" at bounding box center [246, 15] width 8 height 8
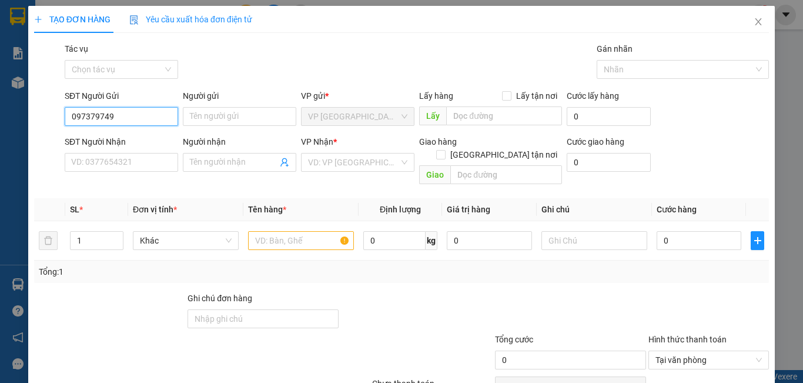
type input "0973797492"
click at [128, 132] on div "0973797492 - [GEOGRAPHIC_DATA]" at bounding box center [137, 139] width 146 height 19
type input "Ý"
type input "0901832768"
type input "THUẬN"
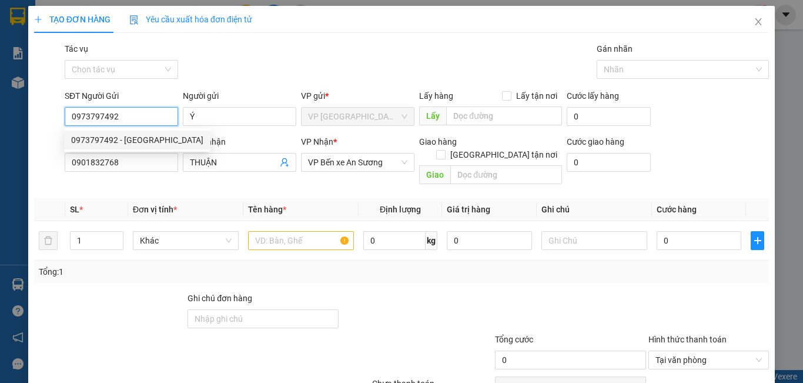
type input "30.000"
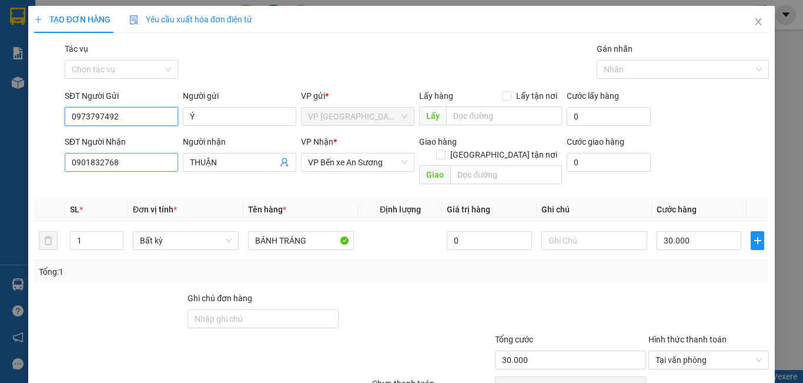
type input "0973797492"
drag, startPoint x: 136, startPoint y: 166, endPoint x: 34, endPoint y: 159, distance: 102.5
click at [34, 159] on div "SĐT Người Nhận 0901832768 0901832768 Người nhận THUẬN VP Nhận * VP Bến xe An Sư…" at bounding box center [401, 162] width 737 height 54
type input "0913667298"
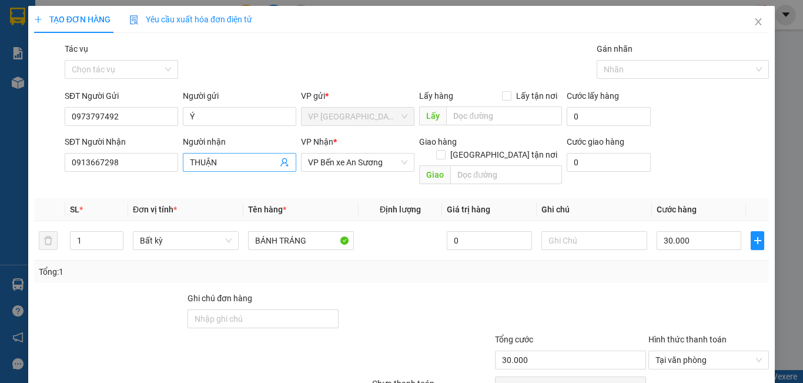
click at [220, 156] on input "THUẬN" at bounding box center [234, 162] width 88 height 13
type input "T"
click at [370, 159] on span "VP Bến xe An Sương" at bounding box center [357, 162] width 99 height 18
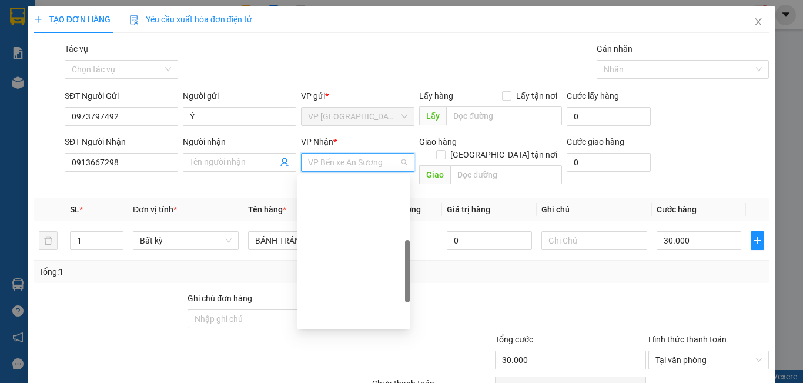
scroll to position [207, 0]
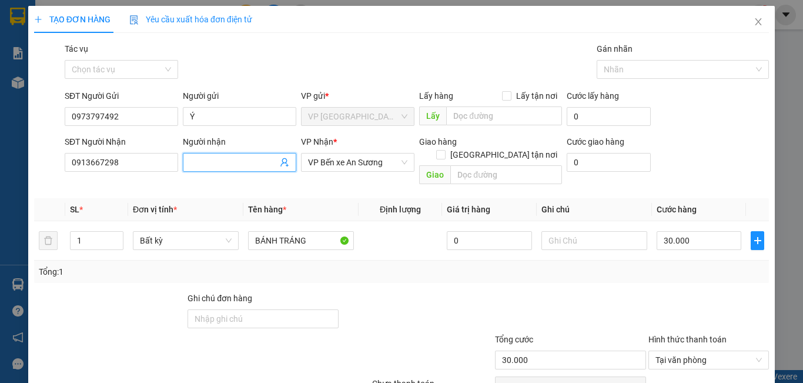
click at [253, 166] on input "Người nhận" at bounding box center [234, 162] width 88 height 13
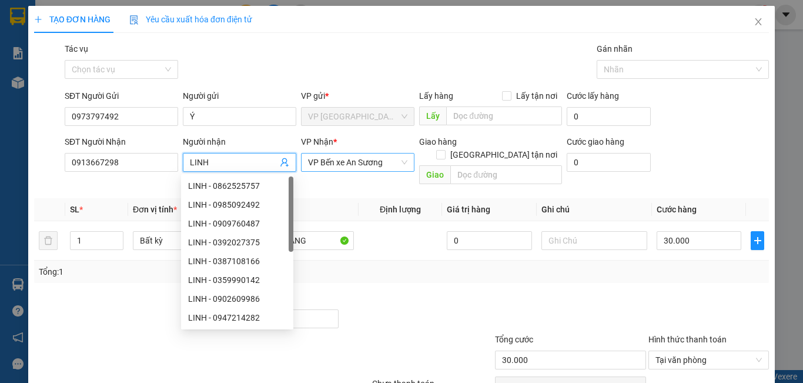
click at [389, 168] on span "VP Bến xe An Sương" at bounding box center [357, 162] width 99 height 18
type input "LINH"
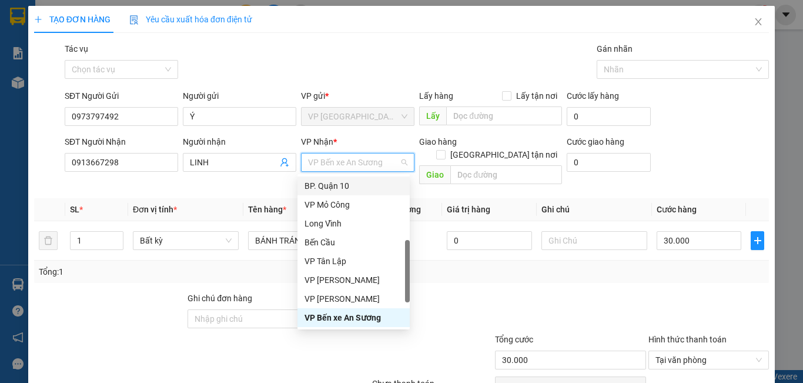
click at [366, 183] on div "BP. Quận 10" at bounding box center [353, 185] width 98 height 13
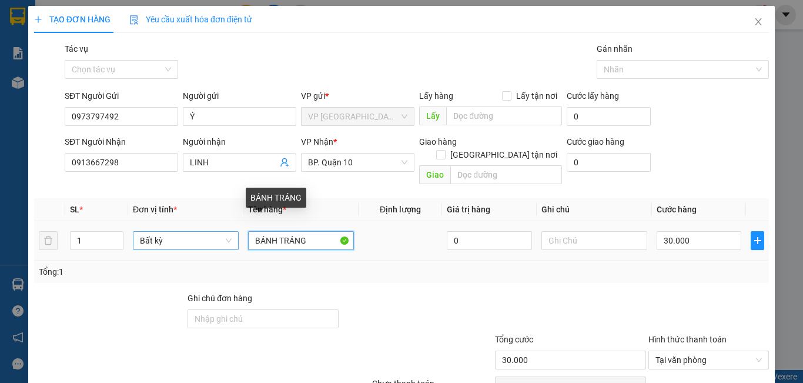
drag, startPoint x: 234, startPoint y: 233, endPoint x: 199, endPoint y: 234, distance: 35.3
click at [199, 234] on tr "1 Bất kỳ BÁNH TRÁNG 0 30.000" at bounding box center [401, 240] width 734 height 39
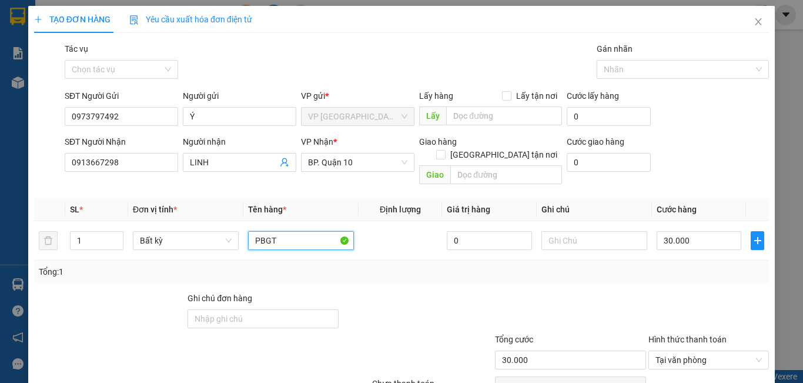
scroll to position [52, 0]
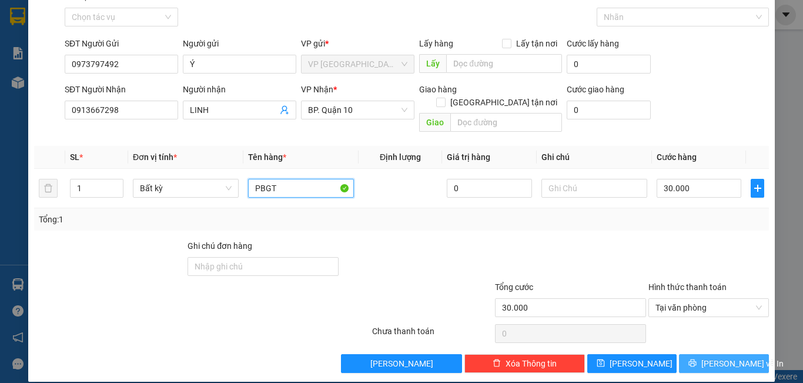
type input "PBGT"
click at [716, 357] on span "[PERSON_NAME] và In" at bounding box center [742, 363] width 82 height 13
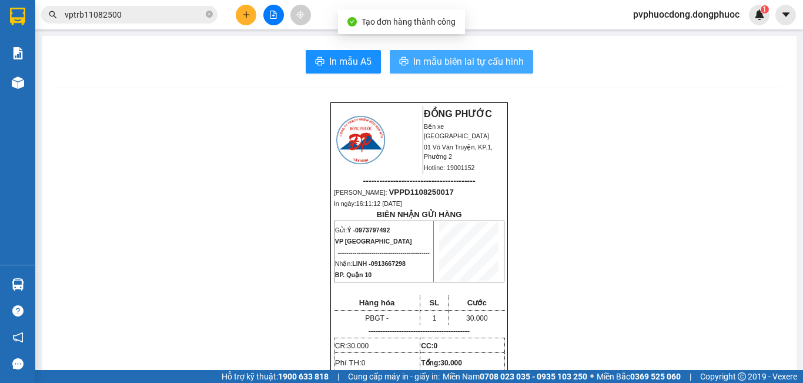
click at [445, 64] on span "In mẫu biên lai tự cấu hình" at bounding box center [468, 61] width 110 height 15
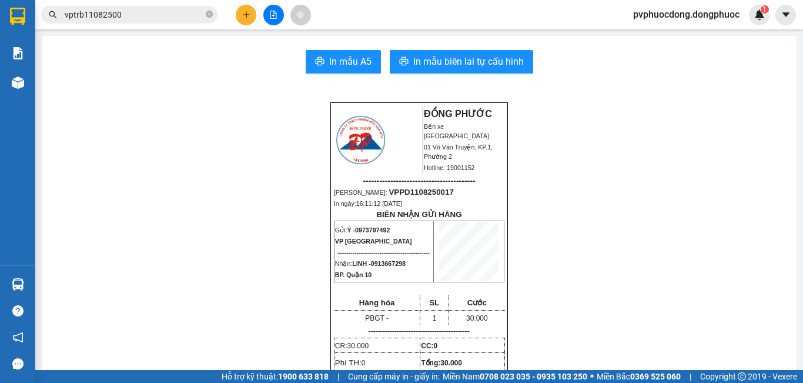
click at [145, 16] on input "vptrb11082500" at bounding box center [134, 14] width 139 height 13
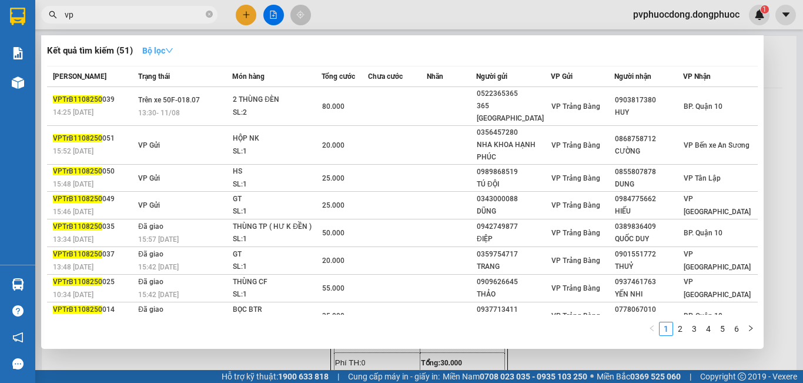
type input "v"
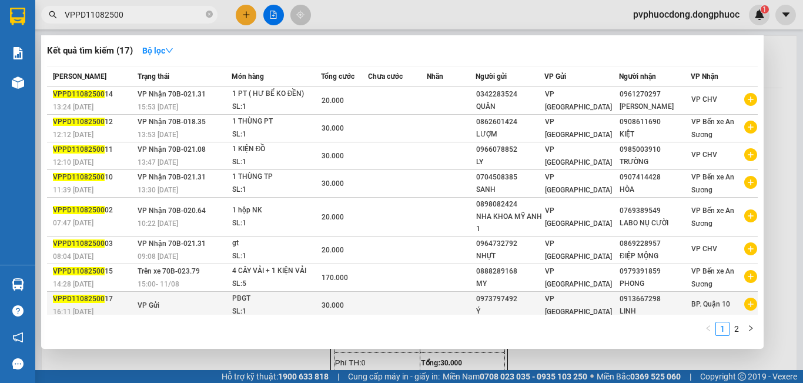
scroll to position [59, 0]
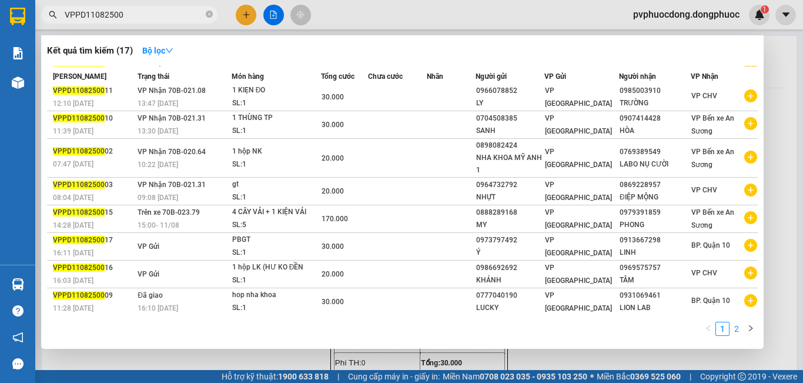
type input "VPPD11082500"
click at [739, 330] on link "2" at bounding box center [736, 328] width 13 height 13
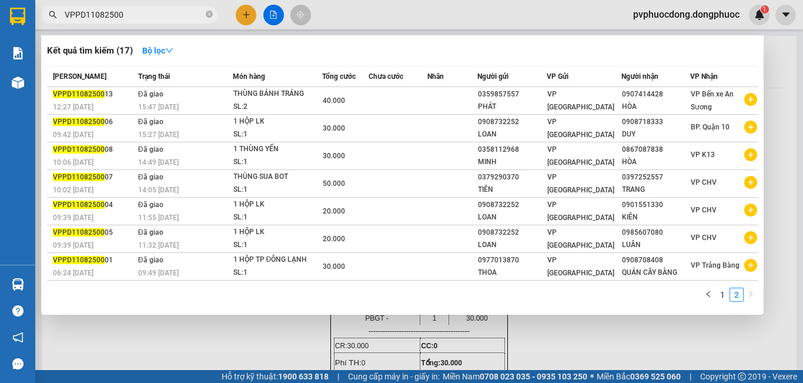
scroll to position [0, 0]
click at [725, 300] on link "1" at bounding box center [722, 294] width 13 height 13
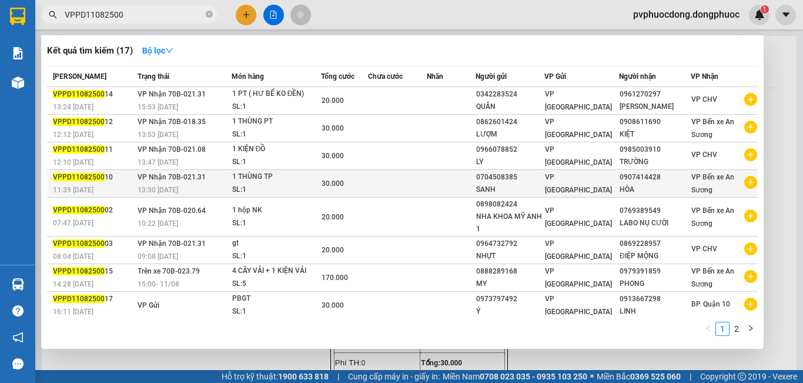
scroll to position [59, 0]
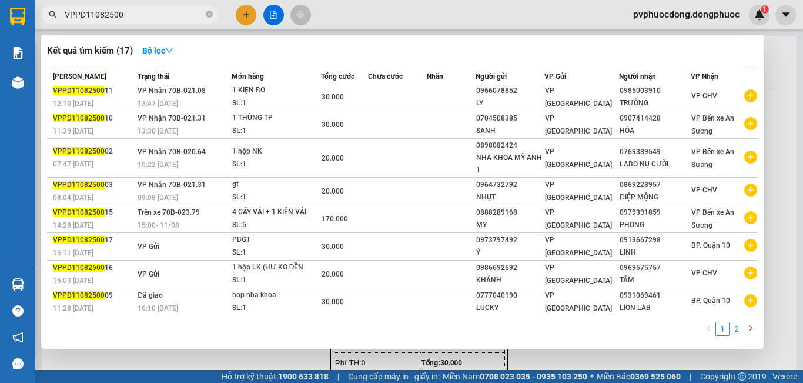
click at [737, 330] on link "2" at bounding box center [736, 328] width 13 height 13
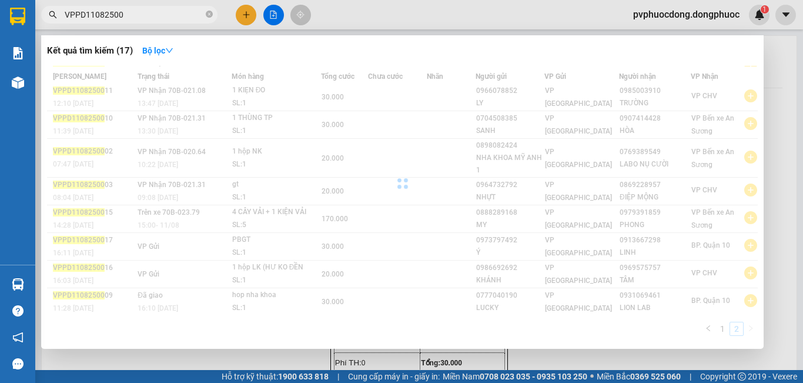
scroll to position [0, 0]
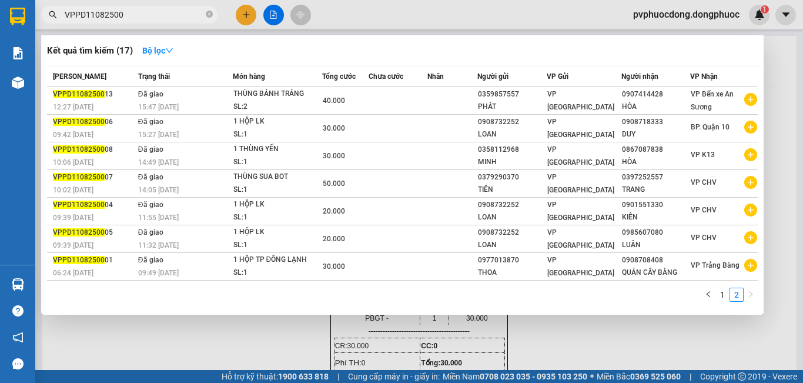
click at [271, 333] on div at bounding box center [401, 191] width 803 height 383
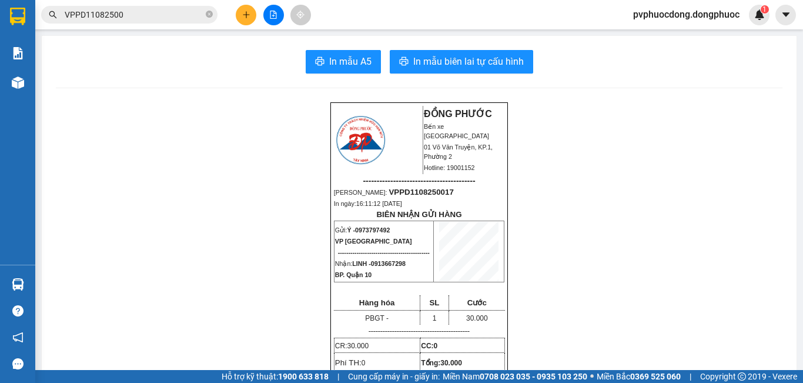
click at [128, 14] on input "VPPD11082500" at bounding box center [134, 14] width 139 height 13
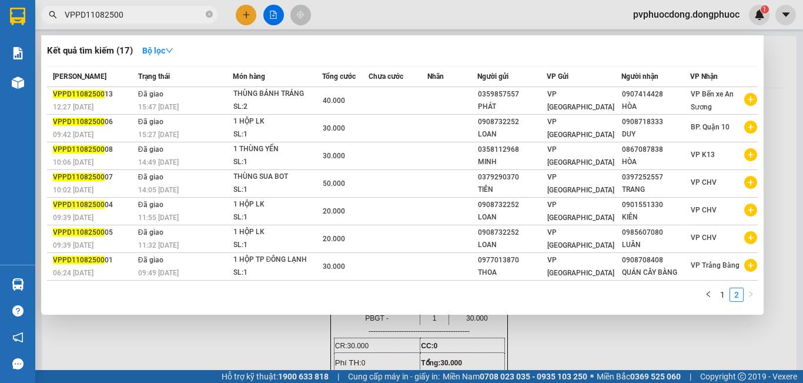
click at [270, 350] on div at bounding box center [401, 191] width 803 height 383
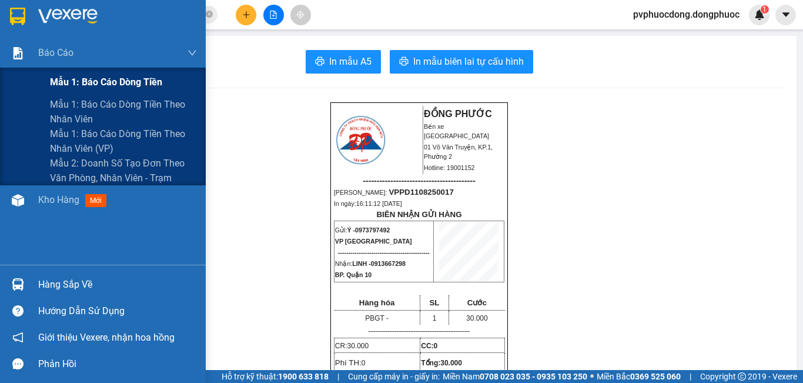
click at [60, 83] on span "Mẫu 1: Báo cáo dòng tiền" at bounding box center [106, 82] width 112 height 15
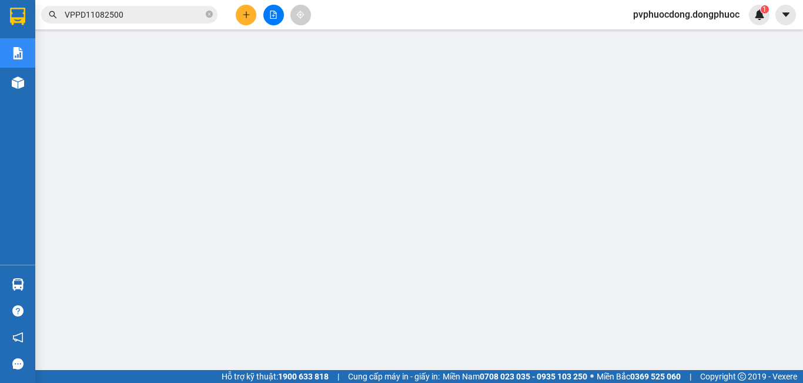
click at [273, 11] on icon "file-add" at bounding box center [273, 15] width 6 height 8
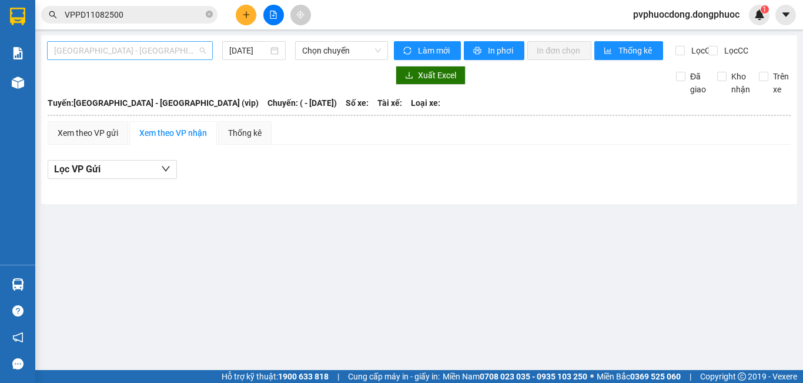
click at [189, 52] on span "[GEOGRAPHIC_DATA] - [GEOGRAPHIC_DATA] (vip)" at bounding box center [130, 51] width 152 height 18
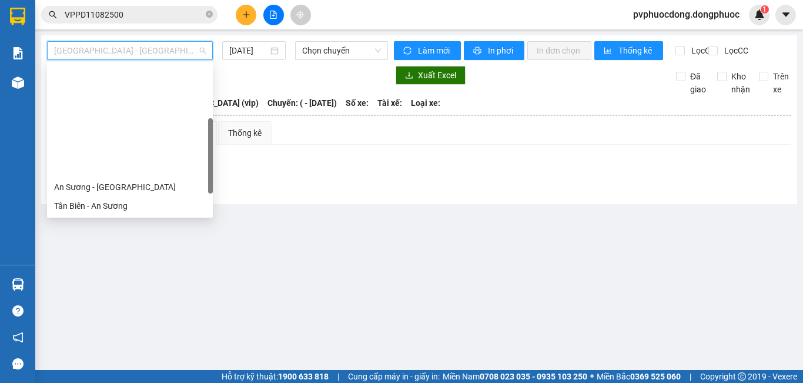
scroll to position [118, 0]
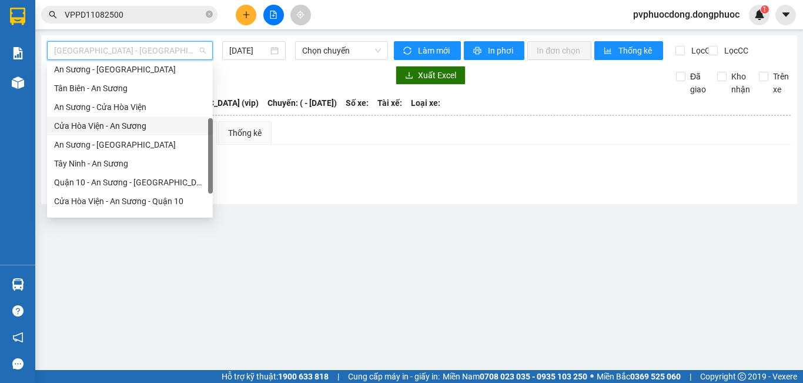
click at [117, 129] on div "Cửa Hòa Viện - An Sương" at bounding box center [130, 125] width 152 height 13
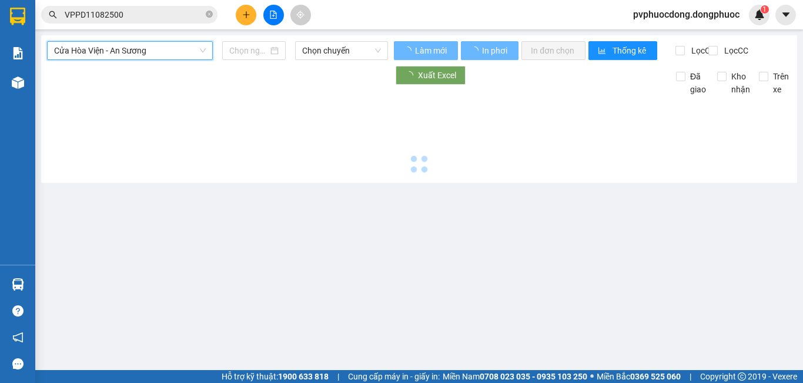
type input "[DATE]"
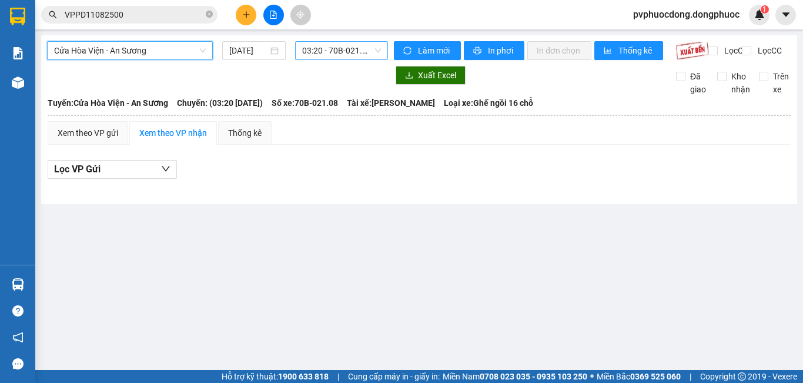
click at [321, 50] on span "03:20 - 70B-021.08" at bounding box center [341, 51] width 79 height 18
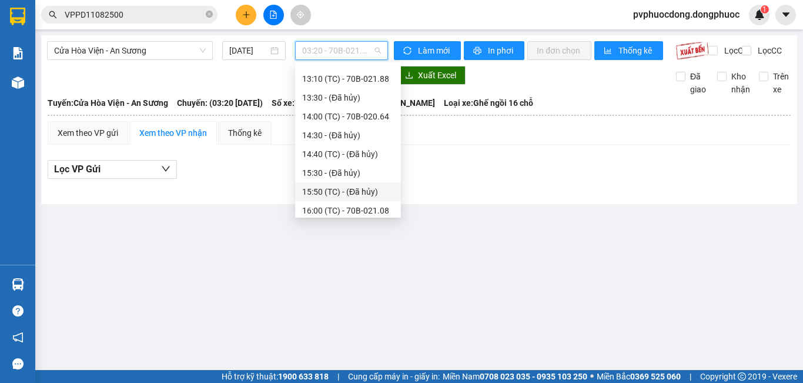
scroll to position [395, 0]
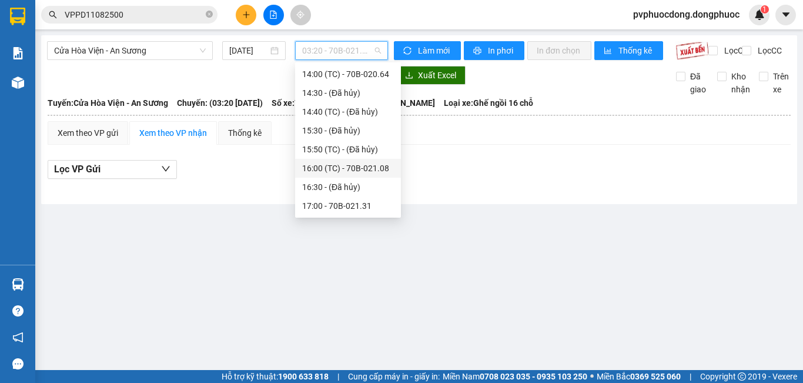
click at [359, 169] on div "16:00 (TC) - 70B-021.08" at bounding box center [348, 168] width 92 height 13
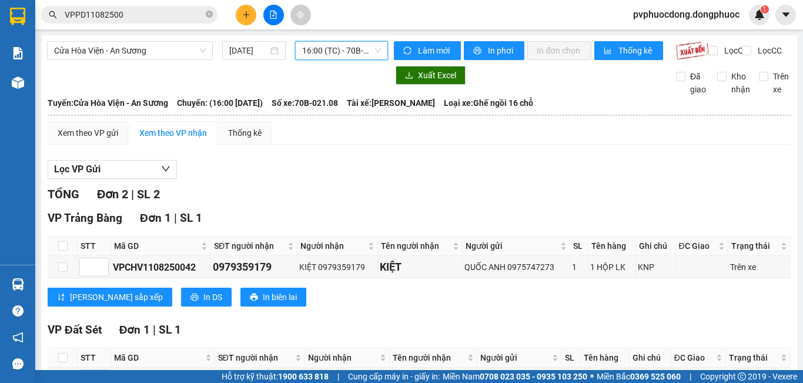
scroll to position [91, 0]
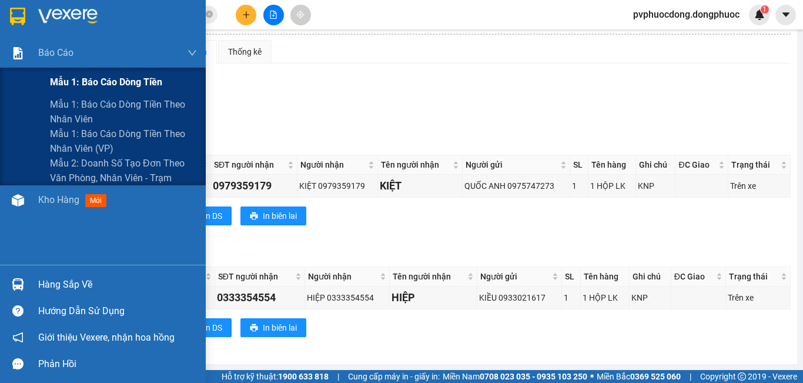
click at [58, 80] on span "Mẫu 1: Báo cáo dòng tiền" at bounding box center [106, 82] width 112 height 15
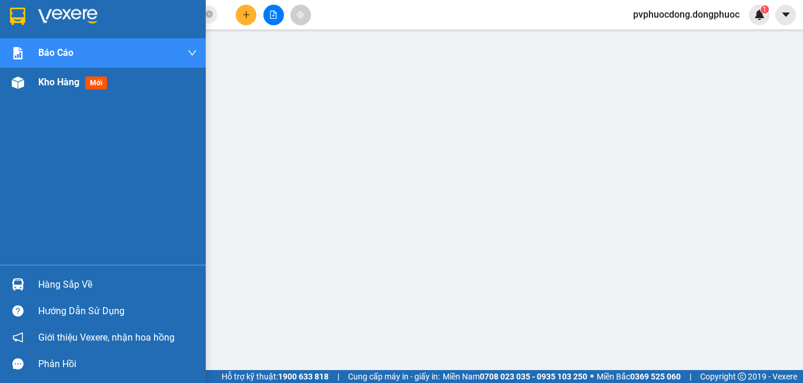
click at [25, 84] on div at bounding box center [18, 82] width 21 height 21
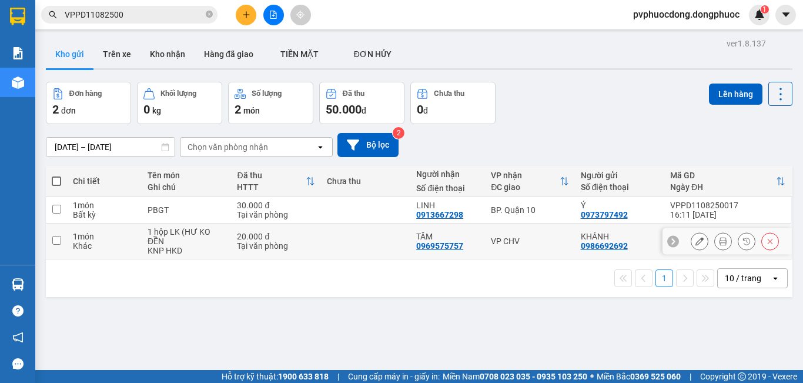
click at [203, 243] on div "1 hộp LK (HƯ KO ĐỀN" at bounding box center [186, 236] width 78 height 19
checkbox input "true"
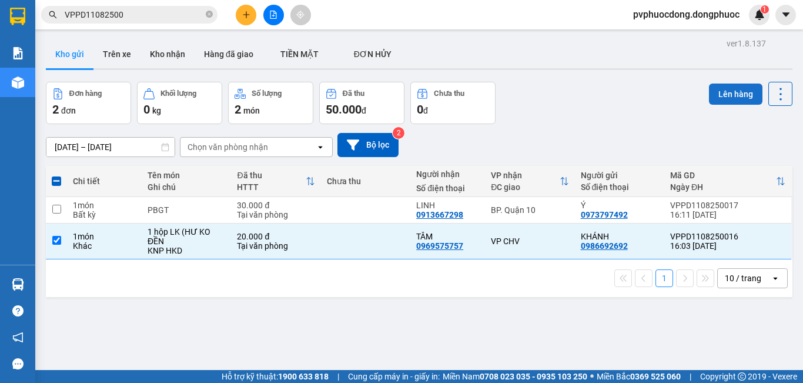
click at [711, 86] on button "Lên hàng" at bounding box center [735, 93] width 53 height 21
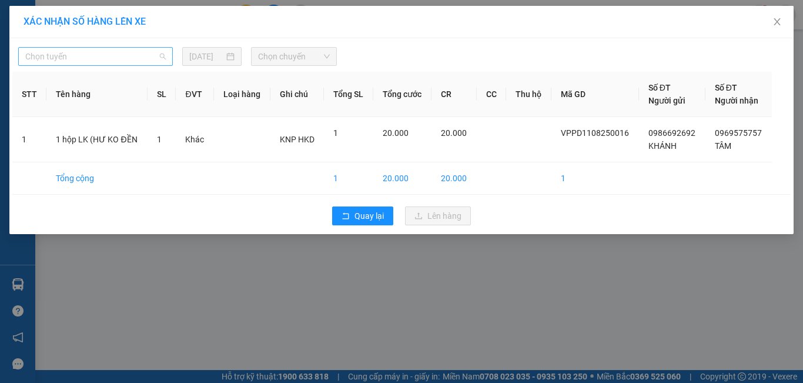
click at [139, 53] on span "Chọn tuyến" at bounding box center [95, 57] width 140 height 18
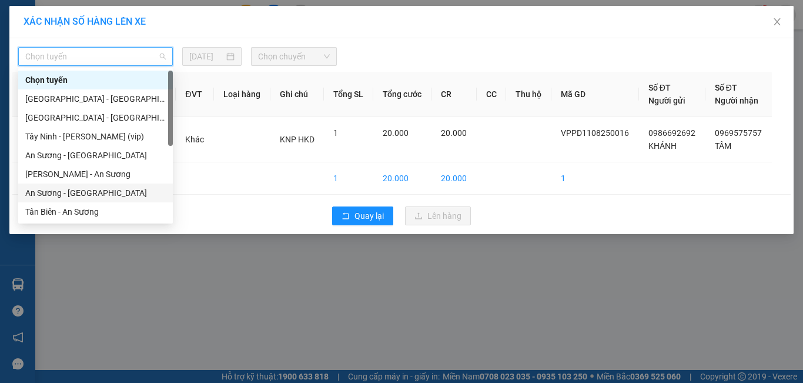
scroll to position [118, 0]
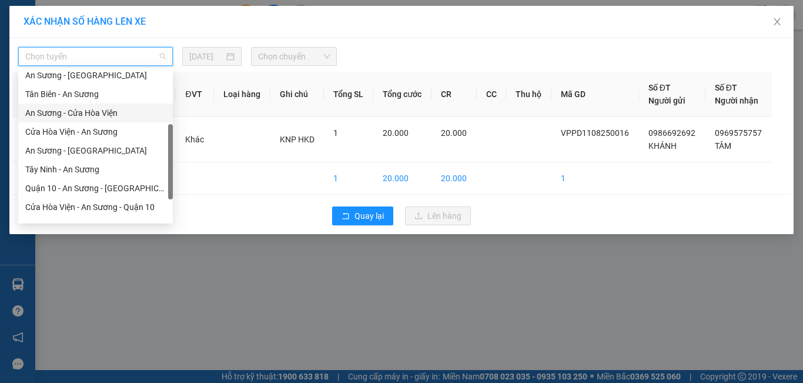
click at [85, 112] on div "An Sương - Cửa Hòa Viện" at bounding box center [95, 112] width 140 height 13
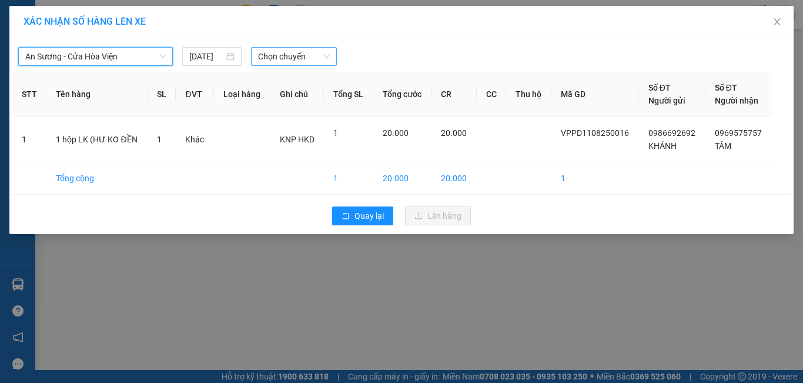
click at [297, 54] on span "Chọn chuyến" at bounding box center [294, 57] width 72 height 18
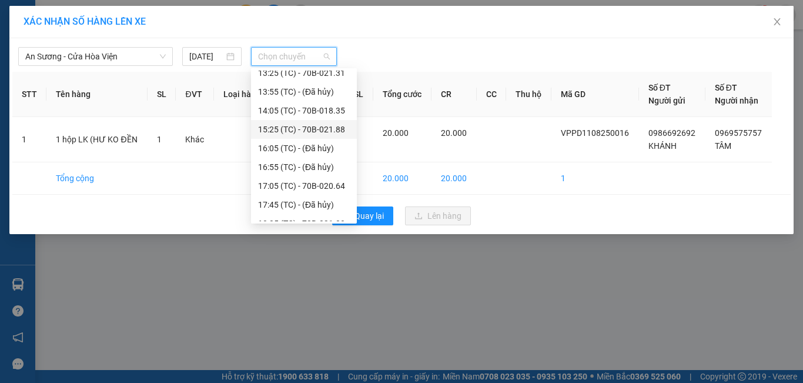
scroll to position [207, 0]
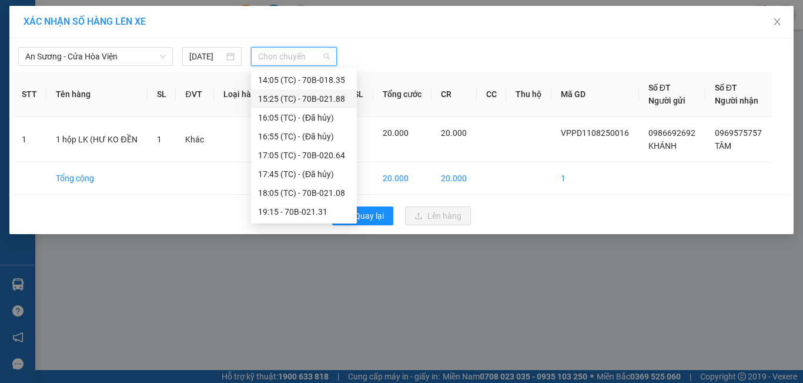
click at [345, 100] on div "15:25 (TC) - 70B-021.88" at bounding box center [304, 98] width 92 height 13
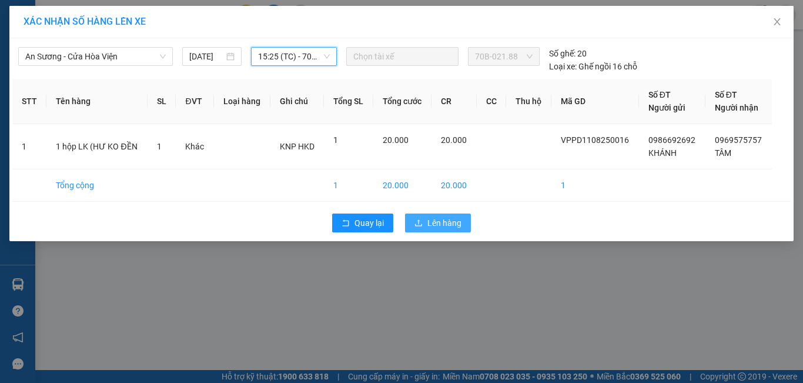
click at [437, 224] on span "Lên hàng" at bounding box center [444, 222] width 34 height 13
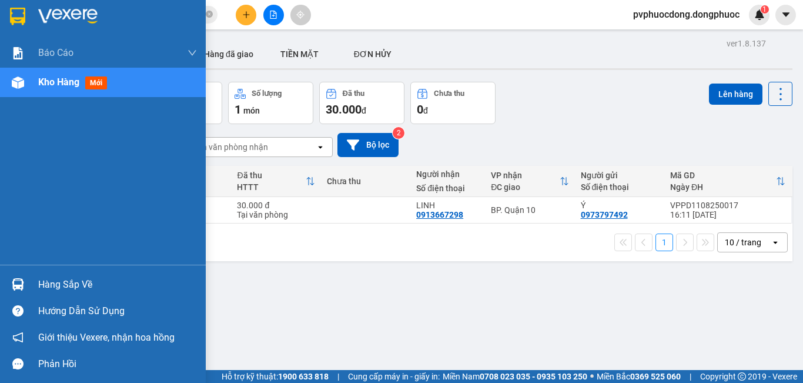
click at [76, 280] on div "Hàng sắp về" at bounding box center [117, 285] width 159 height 18
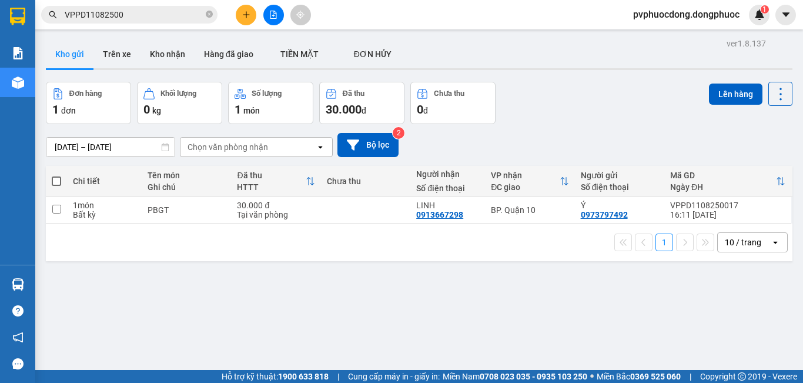
click at [541, 99] on section "Kết quả tìm kiếm ( 17 ) Bộ lọc Mã ĐH Trạng thái Món hàng Tổng cước Chưa cước Nh…" at bounding box center [401, 191] width 803 height 383
click at [172, 53] on button "Kho nhận" at bounding box center [167, 54] width 54 height 28
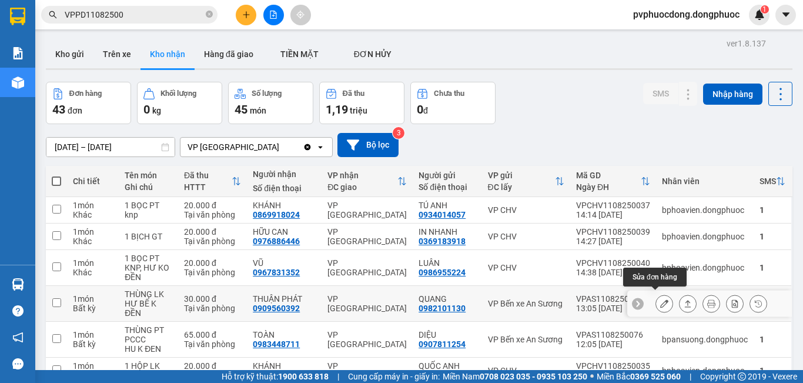
click at [656, 297] on button at bounding box center [664, 303] width 16 height 21
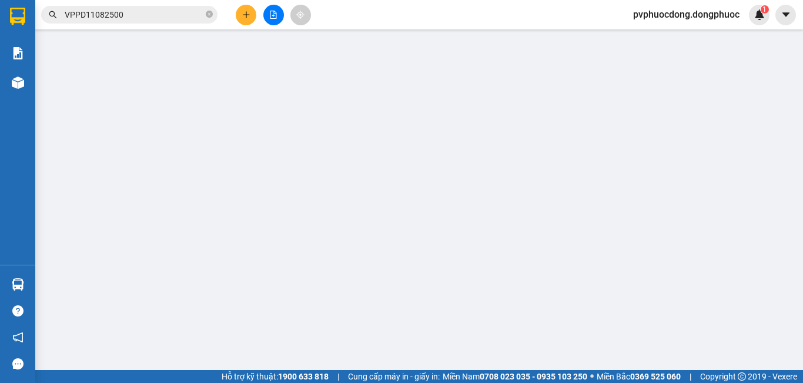
type input "0982101130"
type input "QUANG"
type input "0909560392"
type input "THUẬN PHÁT"
type input "30.000"
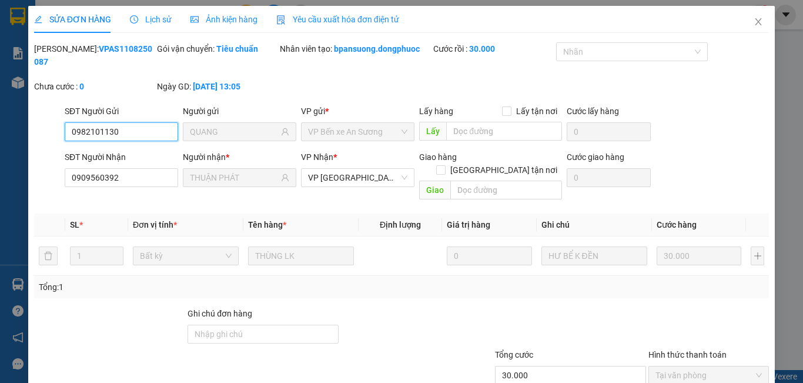
scroll to position [55, 0]
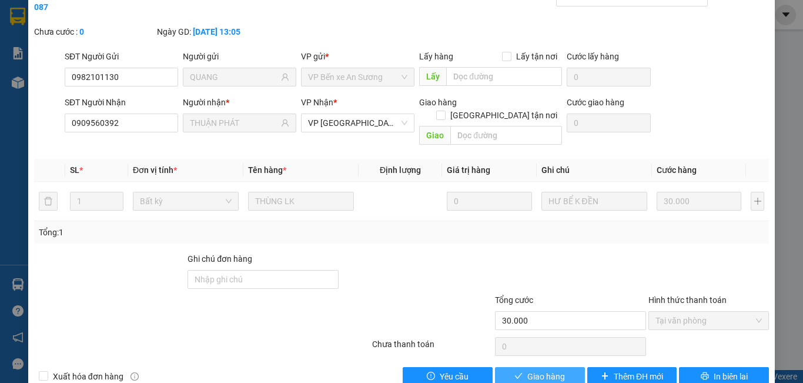
click at [527, 370] on span "Giao hàng" at bounding box center [546, 376] width 38 height 13
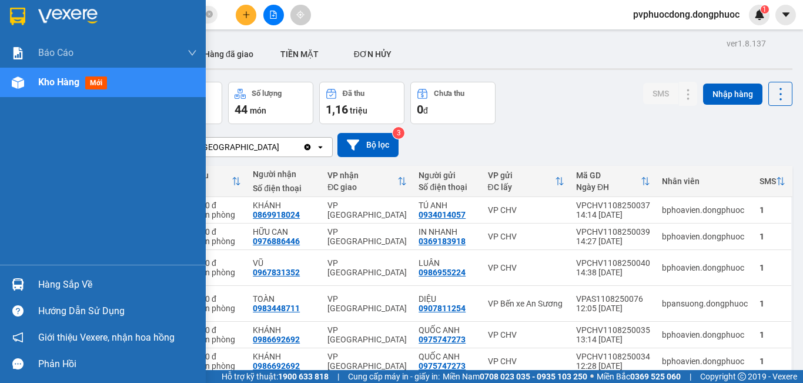
click at [43, 290] on div "Hàng sắp về" at bounding box center [117, 285] width 159 height 18
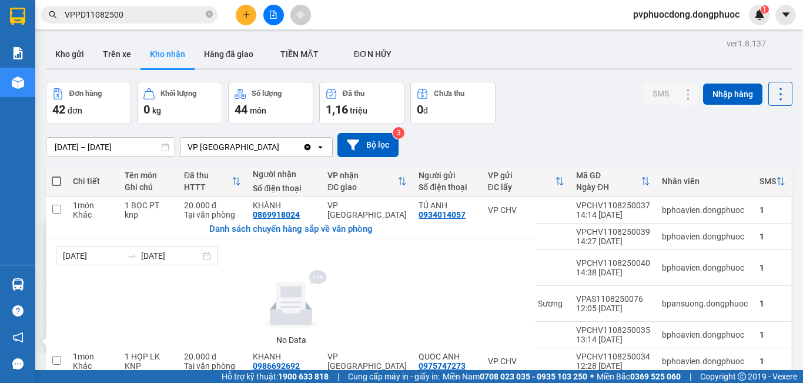
click at [540, 144] on section "Kết quả tìm kiếm ( 17 ) Bộ lọc Mã ĐH Trạng thái Món hàng Tổng cước Chưa cước Nh…" at bounding box center [401, 191] width 803 height 383
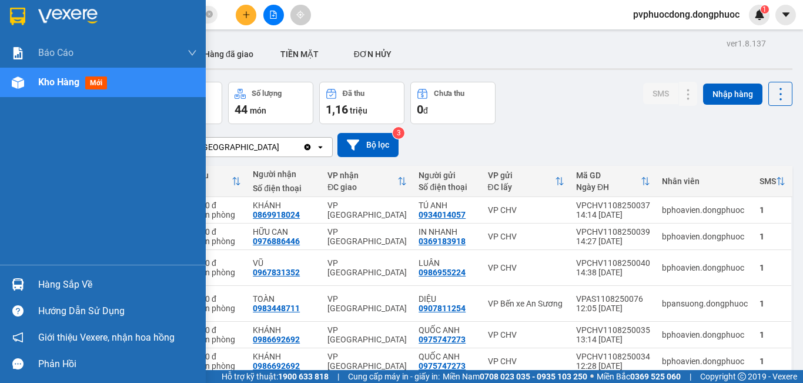
click at [52, 287] on div "Hàng sắp về" at bounding box center [117, 285] width 159 height 18
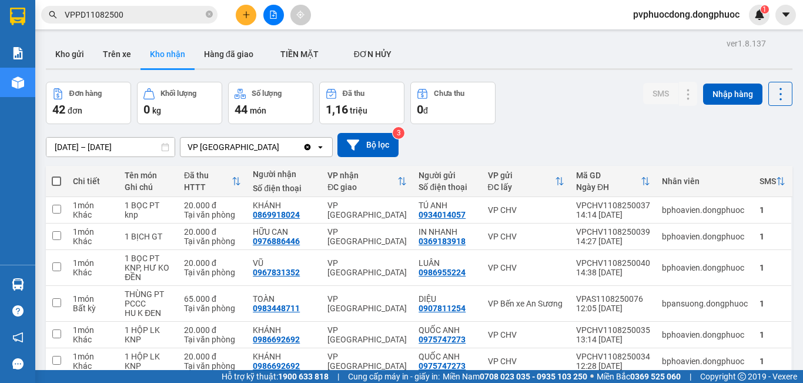
click at [645, 142] on section "Kết quả tìm kiếm ( 17 ) Bộ lọc Mã ĐH Trạng thái Món hàng Tổng cước Chưa cước Nh…" at bounding box center [401, 191] width 803 height 383
click at [113, 59] on button "Trên xe" at bounding box center [116, 54] width 47 height 28
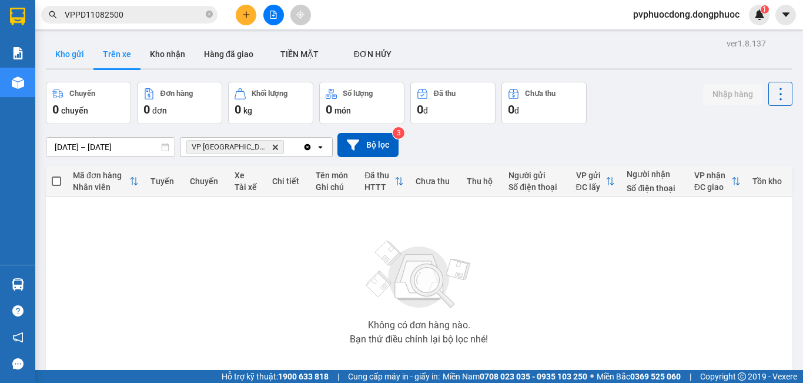
click at [85, 59] on button "Kho gửi" at bounding box center [70, 54] width 48 height 28
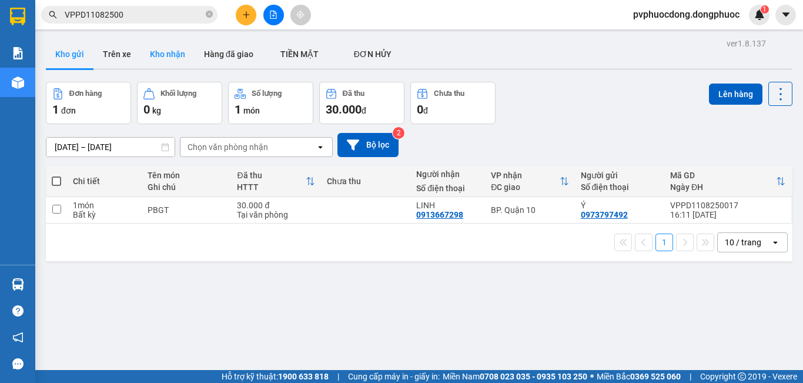
click at [157, 53] on button "Kho nhận" at bounding box center [167, 54] width 54 height 28
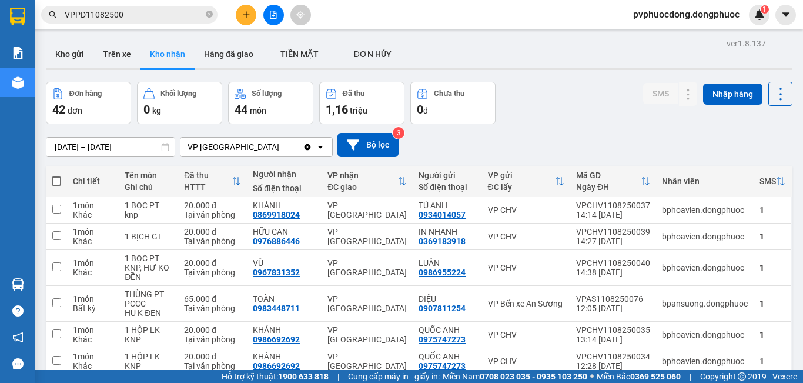
click at [140, 18] on input "VPPD11082500" at bounding box center [134, 14] width 139 height 13
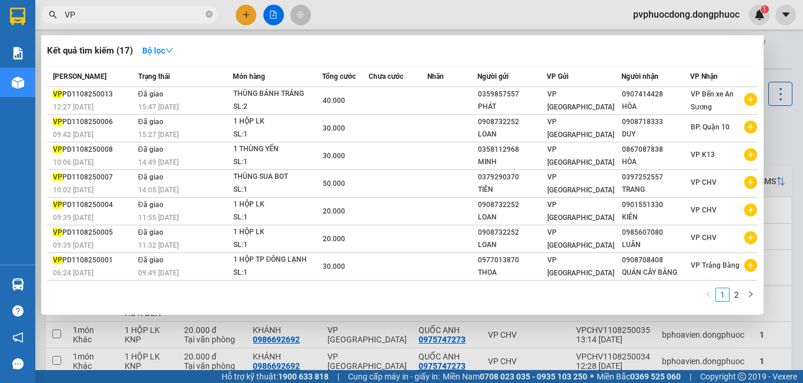
type input "V"
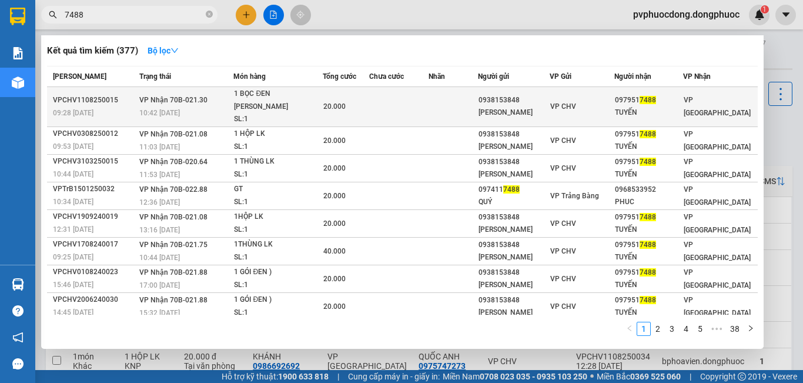
type input "7488"
click at [576, 107] on td "VP CHV" at bounding box center [581, 107] width 65 height 40
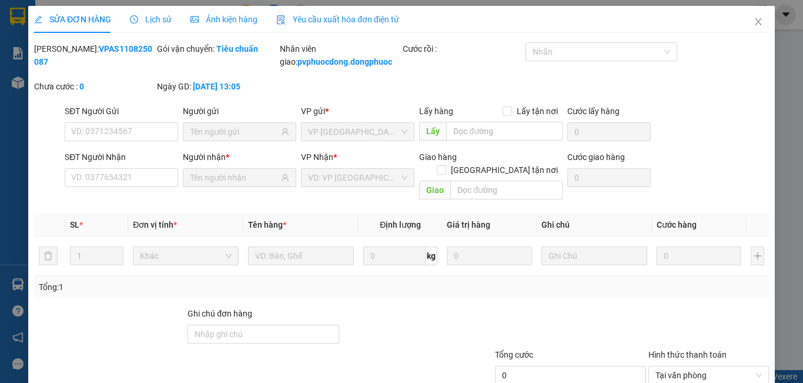
type input "0938153848"
type input "[PERSON_NAME]"
type input "0979517488"
type input "TUYẾN"
type input "20.000"
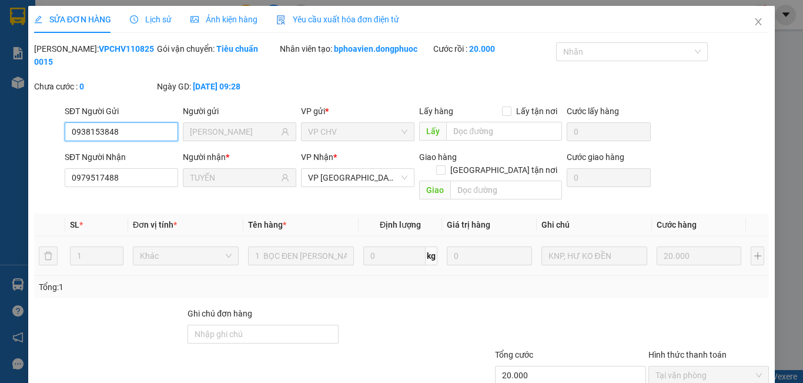
scroll to position [55, 0]
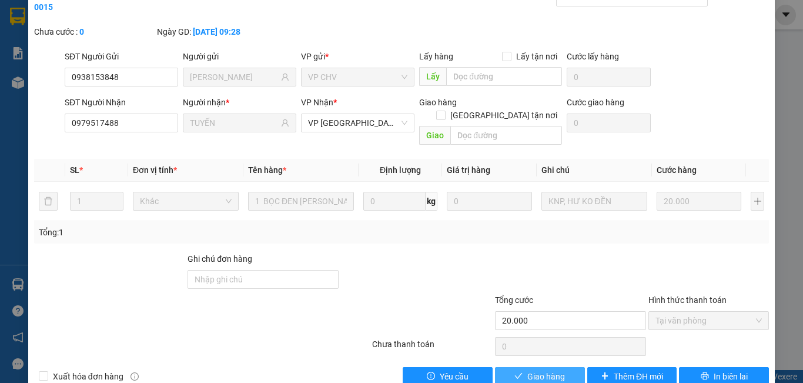
click at [527, 370] on span "Giao hàng" at bounding box center [546, 376] width 38 height 13
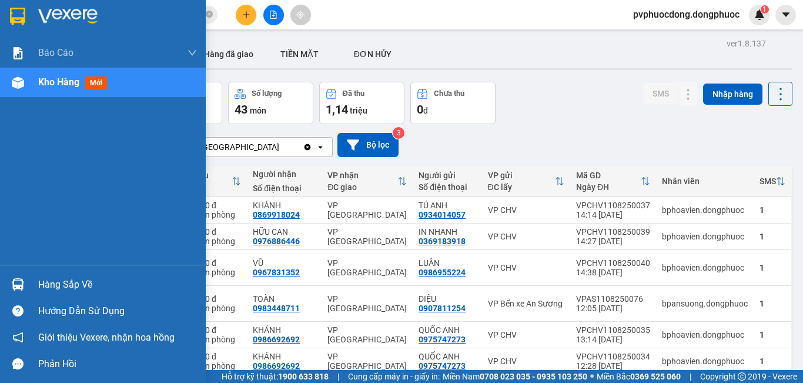
click at [53, 287] on div "Hàng sắp về" at bounding box center [117, 285] width 159 height 18
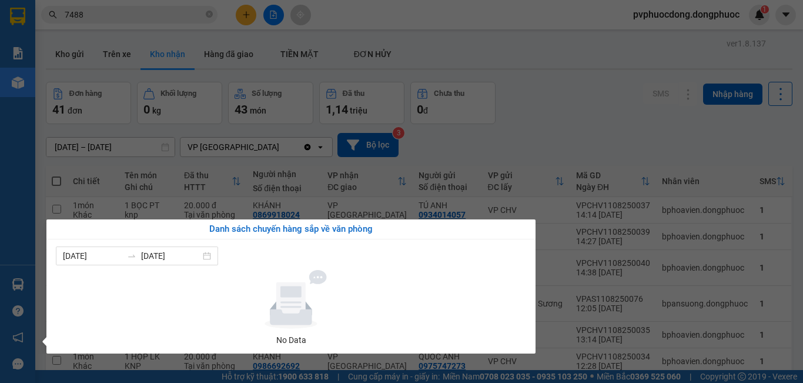
click at [655, 122] on section "Kết quả tìm kiếm ( 377 ) Bộ lọc Mã ĐH Trạng thái Món hàng Tổng cước Chưa cước N…" at bounding box center [401, 191] width 803 height 383
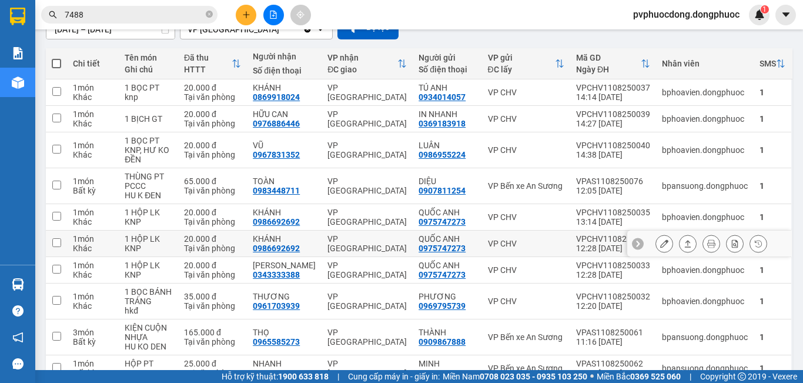
scroll to position [177, 0]
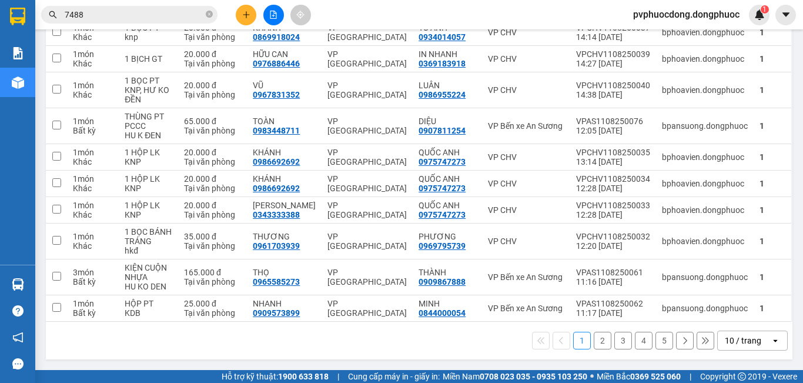
click at [129, 19] on input "7488" at bounding box center [134, 14] width 139 height 13
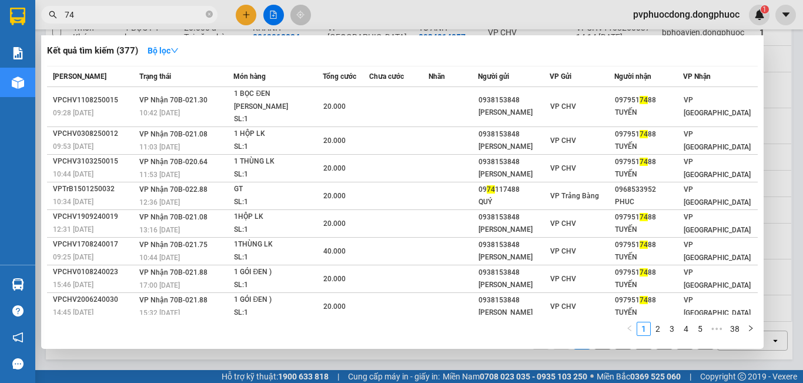
type input "7"
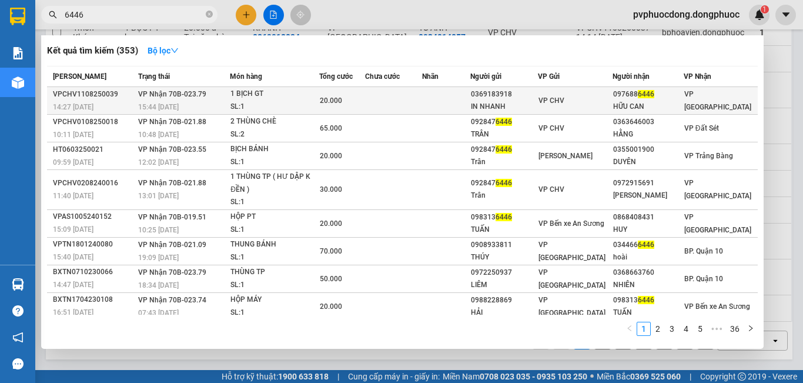
type input "6446"
click at [241, 97] on div "1 BỊCH GT" at bounding box center [274, 94] width 88 height 13
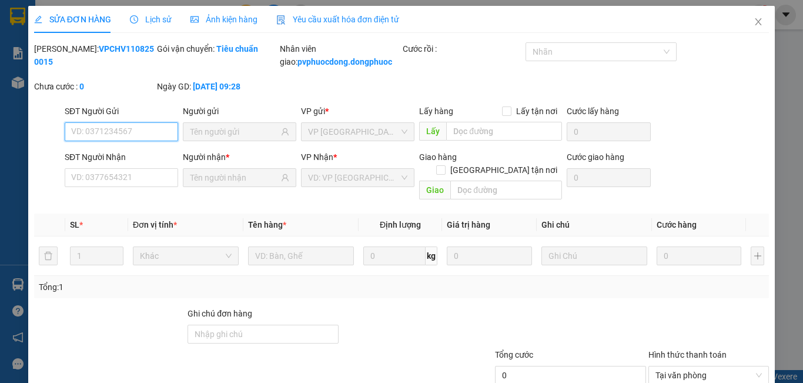
type input "0369183918"
type input "IN NHANH"
type input "0976886446"
type input "HỮU CAN"
type input "20.000"
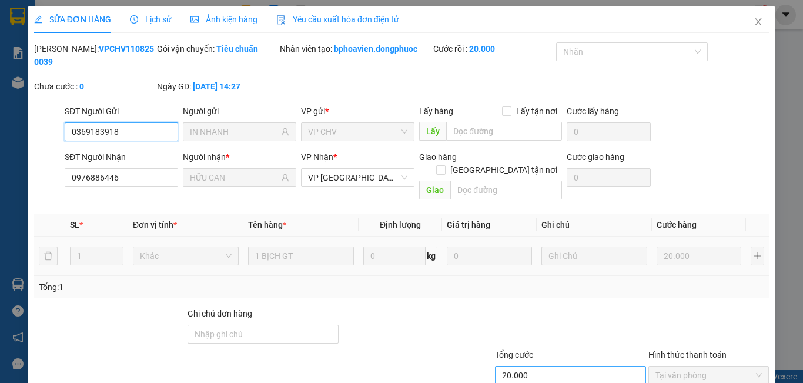
scroll to position [55, 0]
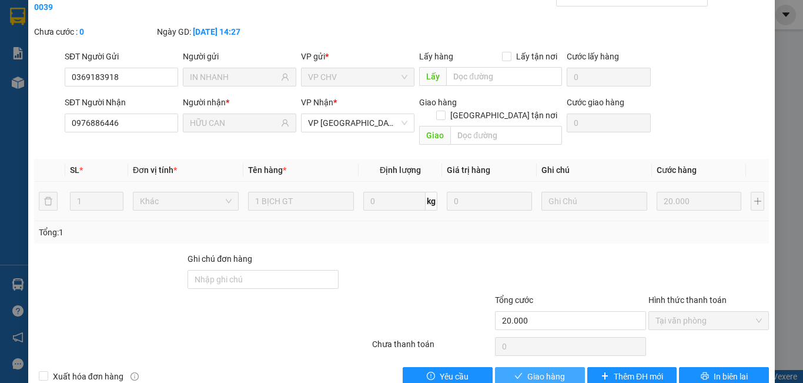
click at [514, 371] on span "check" at bounding box center [518, 375] width 8 height 9
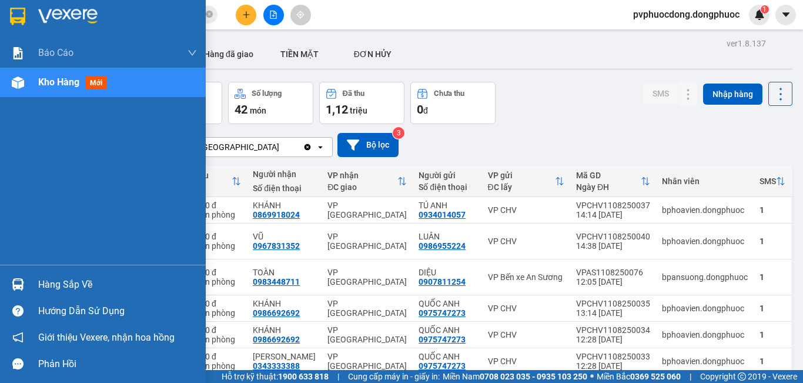
click at [66, 276] on div "Hàng sắp về" at bounding box center [117, 285] width 159 height 18
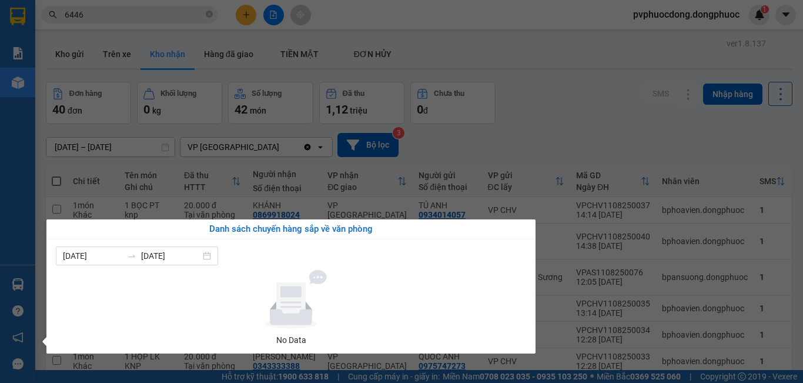
click at [499, 135] on section "Kết quả tìm kiếm ( 353 ) Bộ lọc Mã ĐH Trạng thái Món hàng Tổng cước Chưa cước N…" at bounding box center [401, 191] width 803 height 383
